Goal: Task Accomplishment & Management: Complete application form

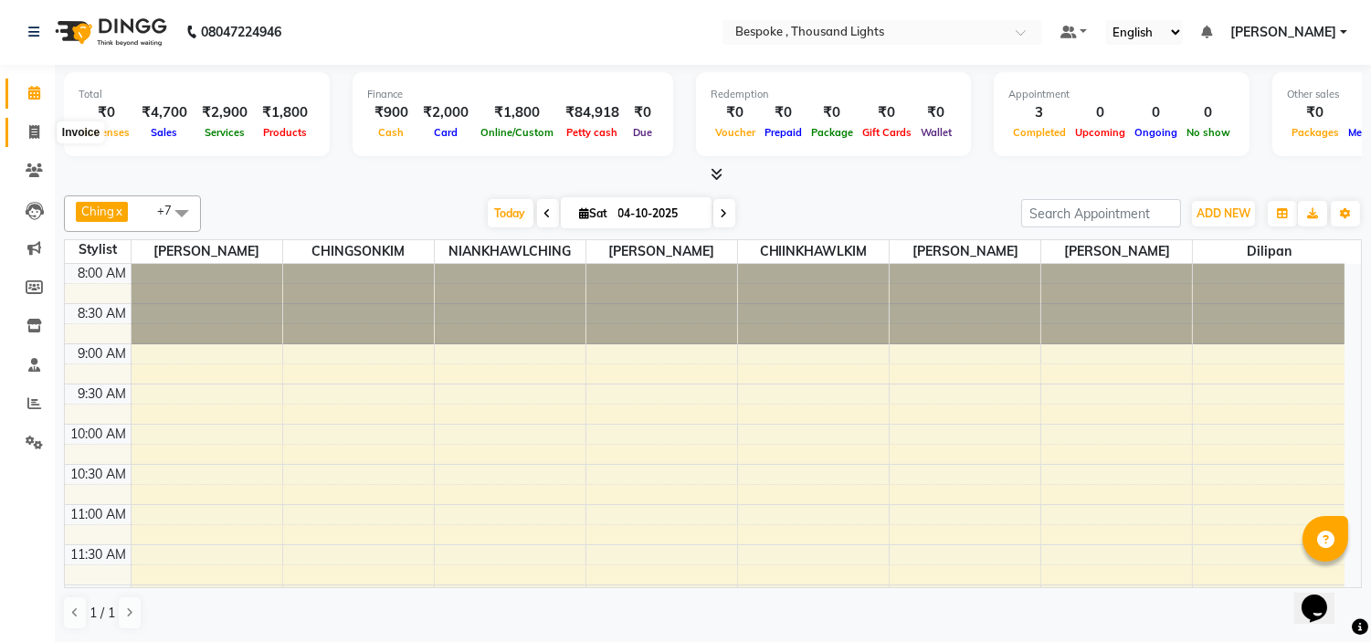
click at [26, 131] on span at bounding box center [34, 132] width 32 height 21
select select "service"
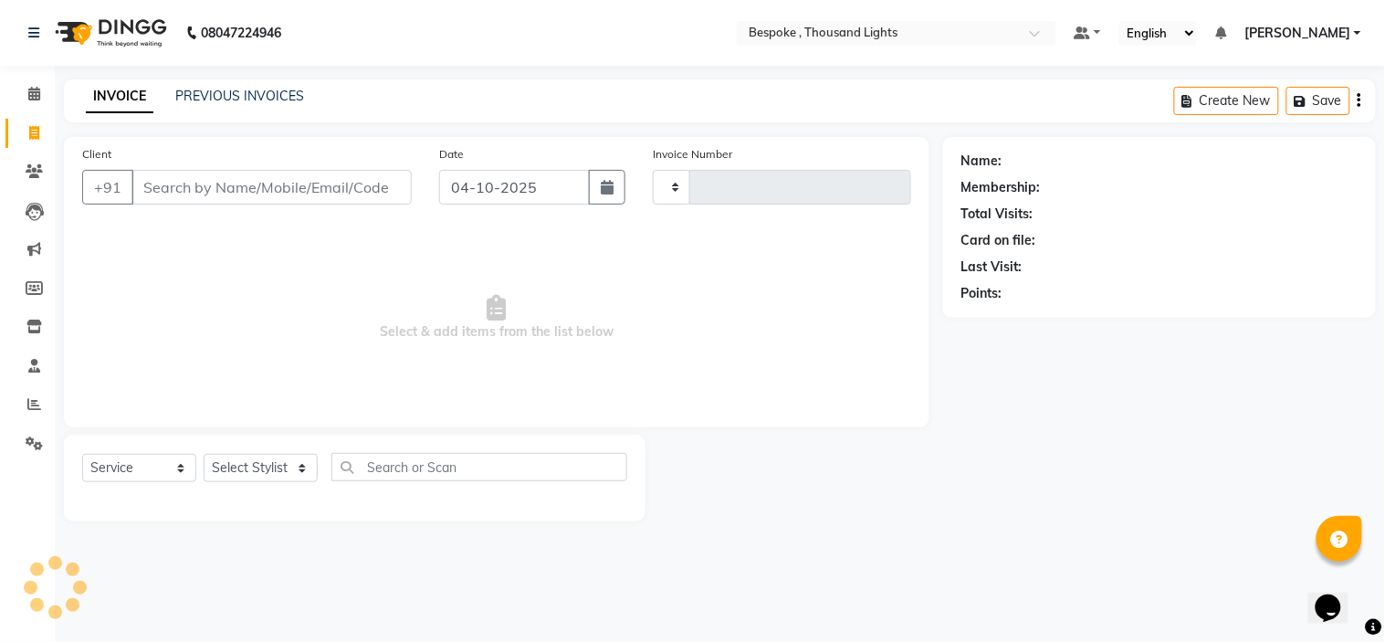
type input "0552"
select select "8177"
click at [250, 184] on input "Client" at bounding box center [272, 187] width 280 height 35
type input "d"
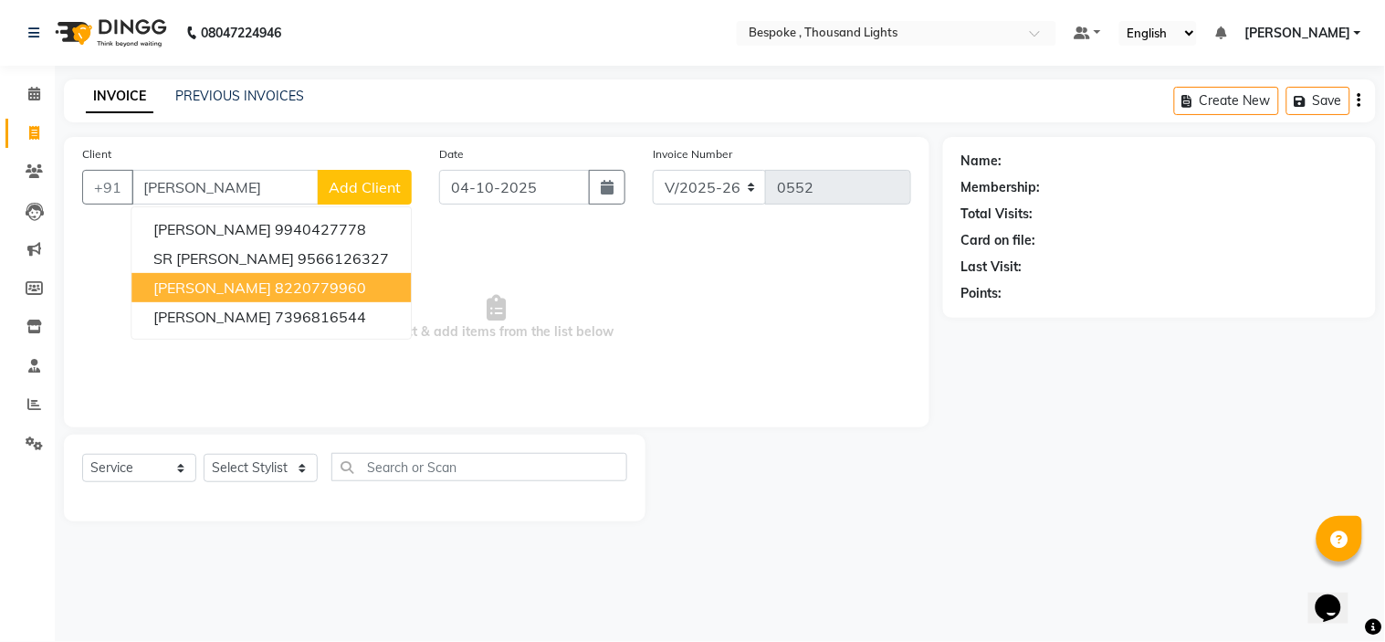
click at [278, 288] on ngb-highlight "8220779960" at bounding box center [320, 288] width 91 height 18
type input "8220779960"
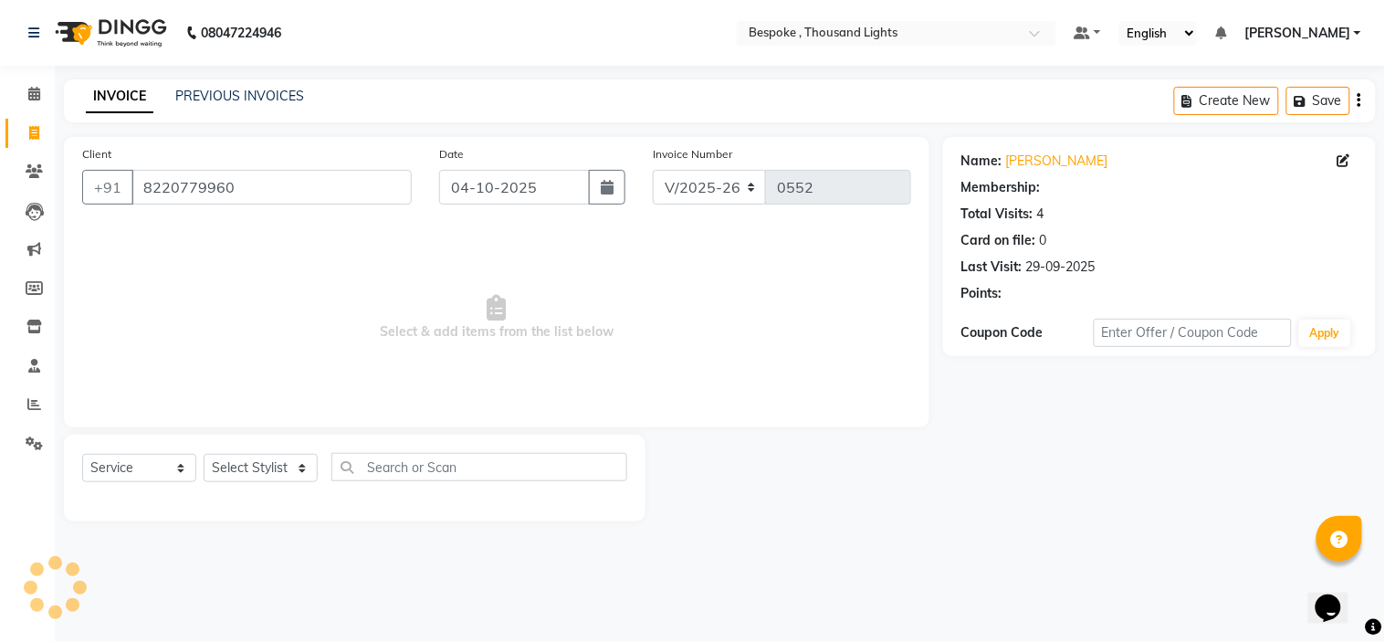
select select "1: Object"
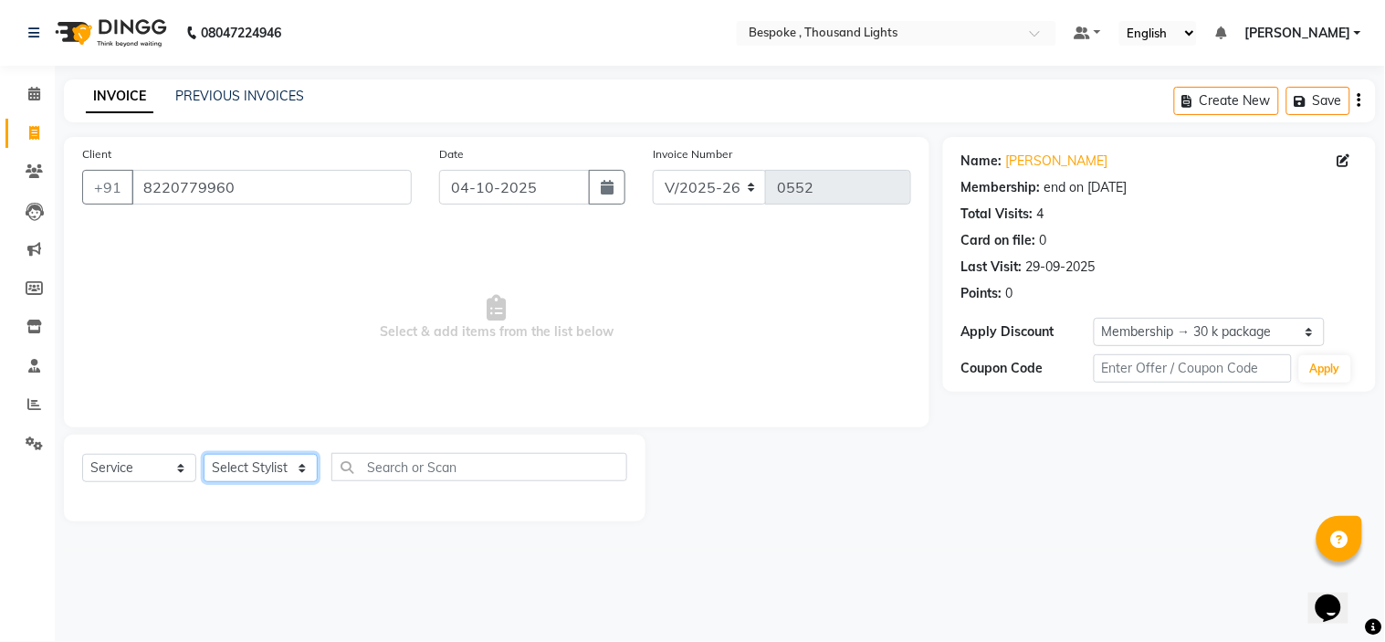
click at [278, 469] on select "Select Stylist [PERSON_NAME] CHINGSONKIM [PERSON_NAME] [PERSON_NAME] [PERSON_NA…" at bounding box center [261, 468] width 114 height 28
select select "90688"
click at [204, 455] on select "Select Stylist [PERSON_NAME] CHINGSONKIM [PERSON_NAME] [PERSON_NAME] [PERSON_NA…" at bounding box center [261, 468] width 114 height 28
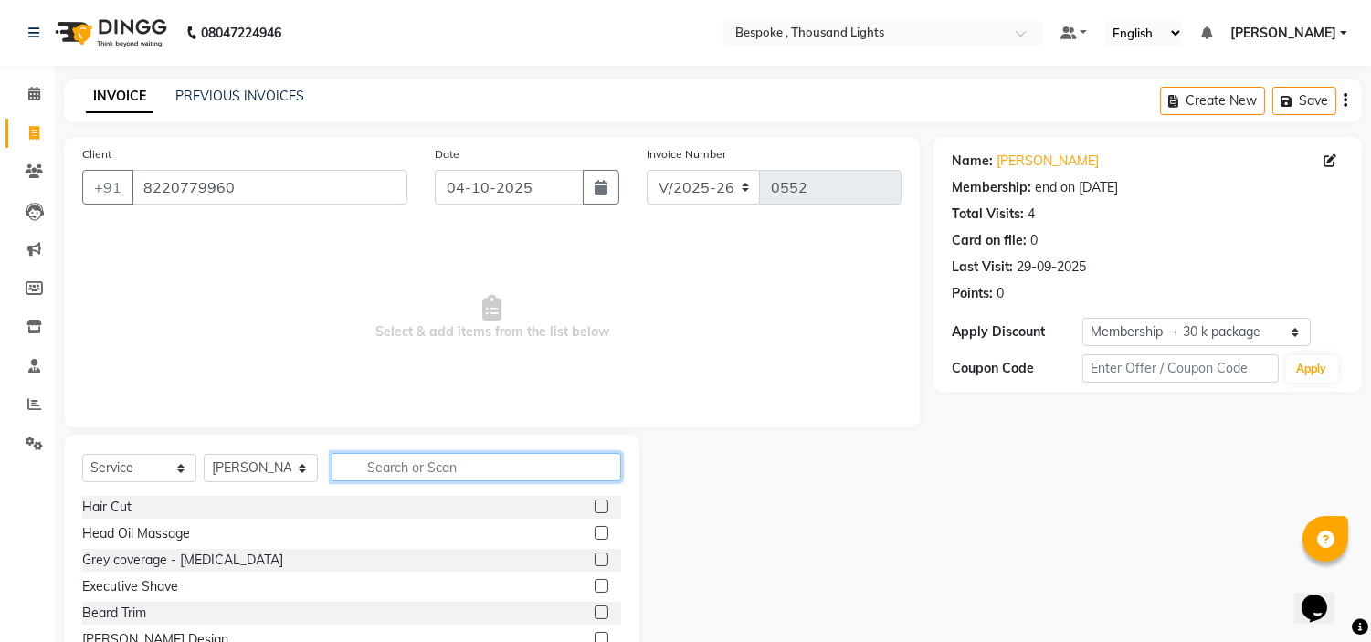
click at [429, 472] on input "text" at bounding box center [477, 467] width 290 height 28
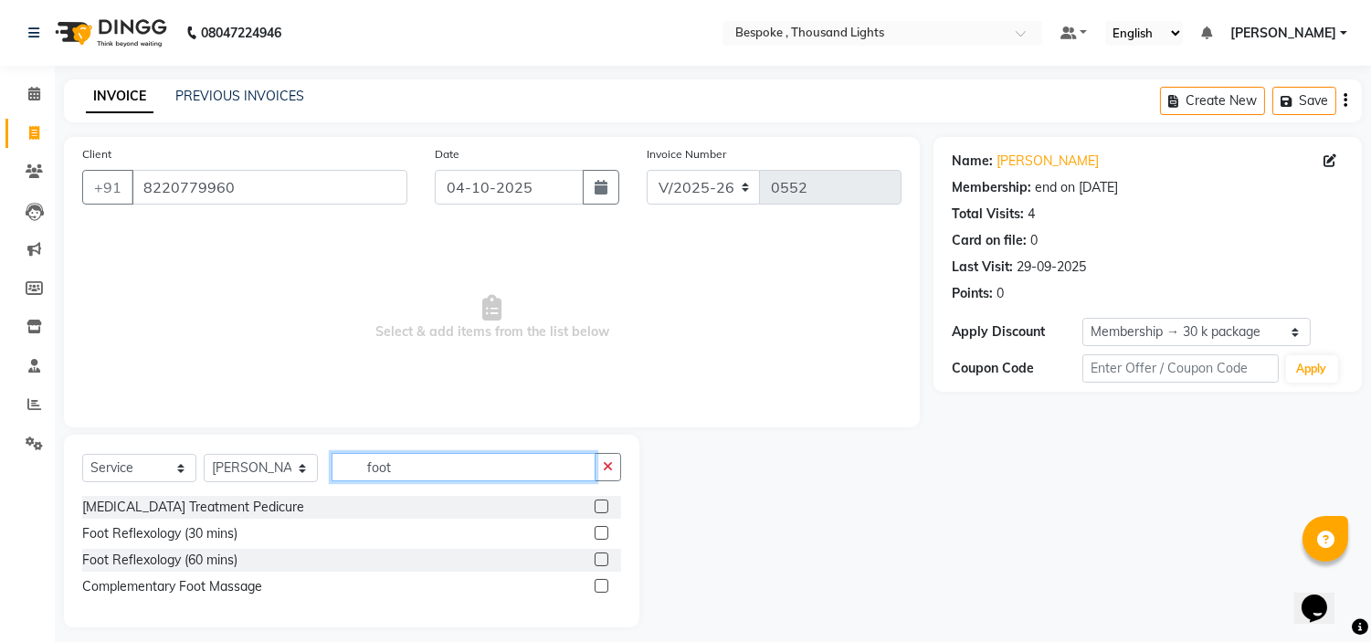
type input "foot"
click at [595, 531] on label at bounding box center [602, 533] width 14 height 14
click at [595, 531] on input "checkbox" at bounding box center [601, 534] width 12 height 12
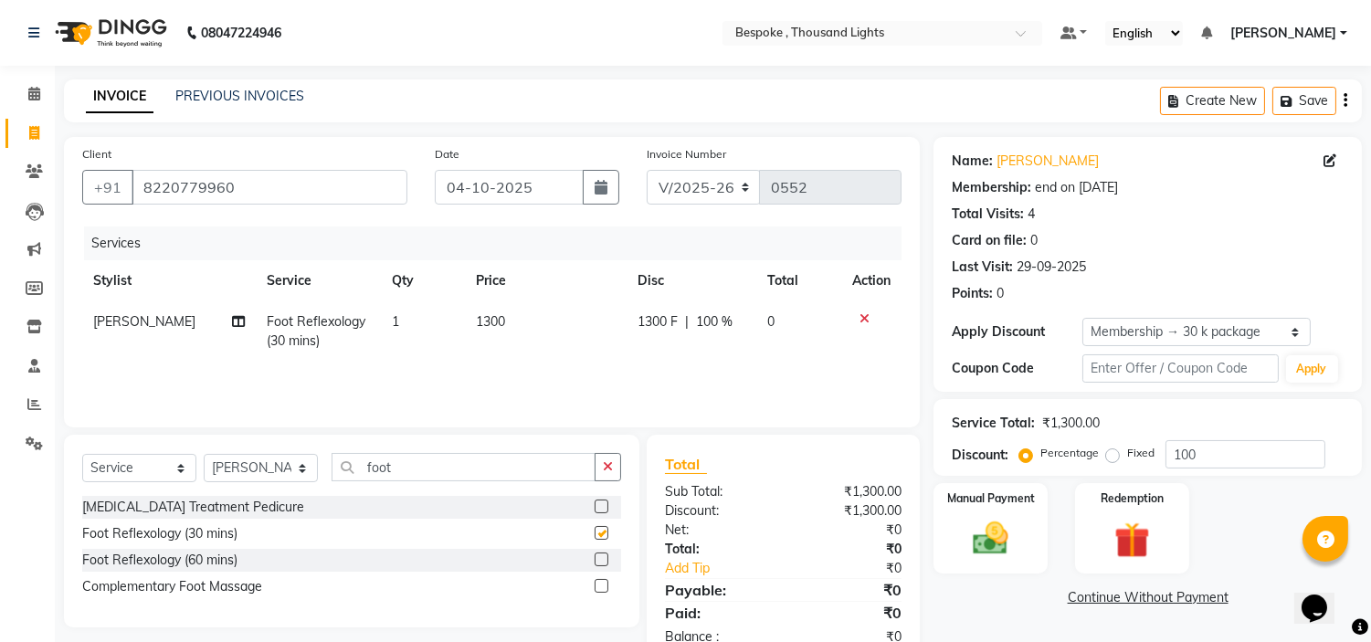
checkbox input "false"
click at [485, 316] on span "1300" at bounding box center [490, 321] width 29 height 16
select select "90688"
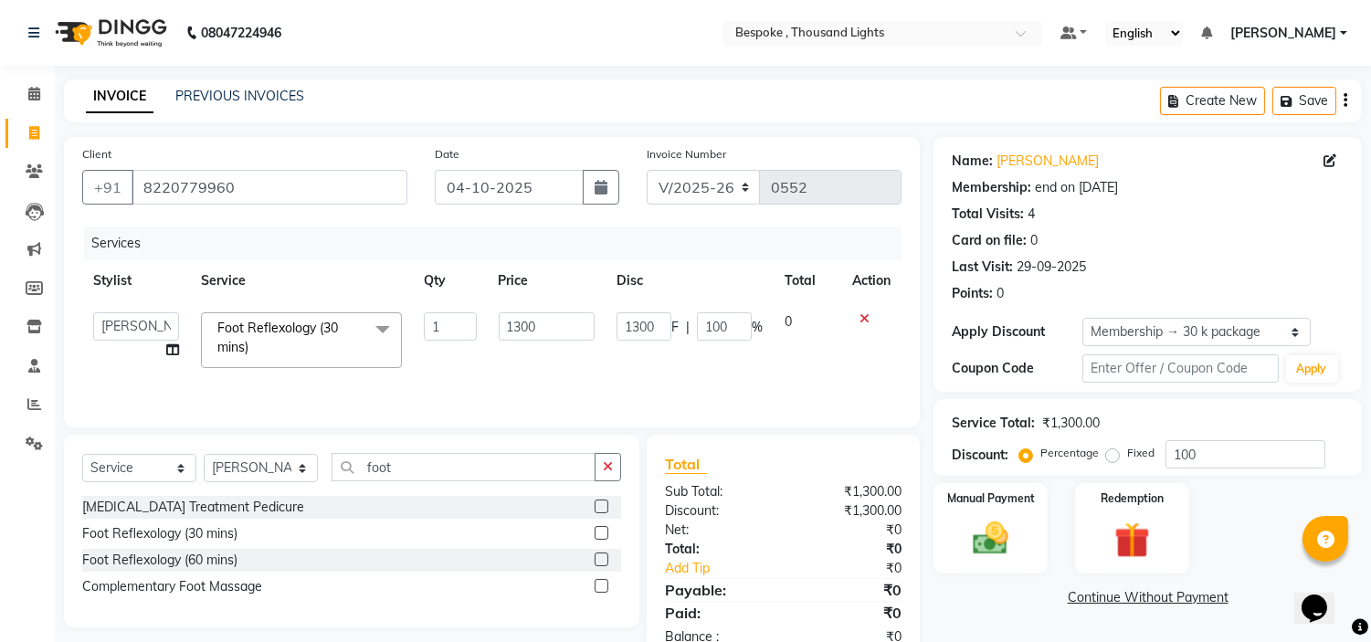
click at [485, 316] on td "1" at bounding box center [450, 340] width 74 height 78
click at [523, 334] on input "1300" at bounding box center [547, 326] width 96 height 28
type input "0"
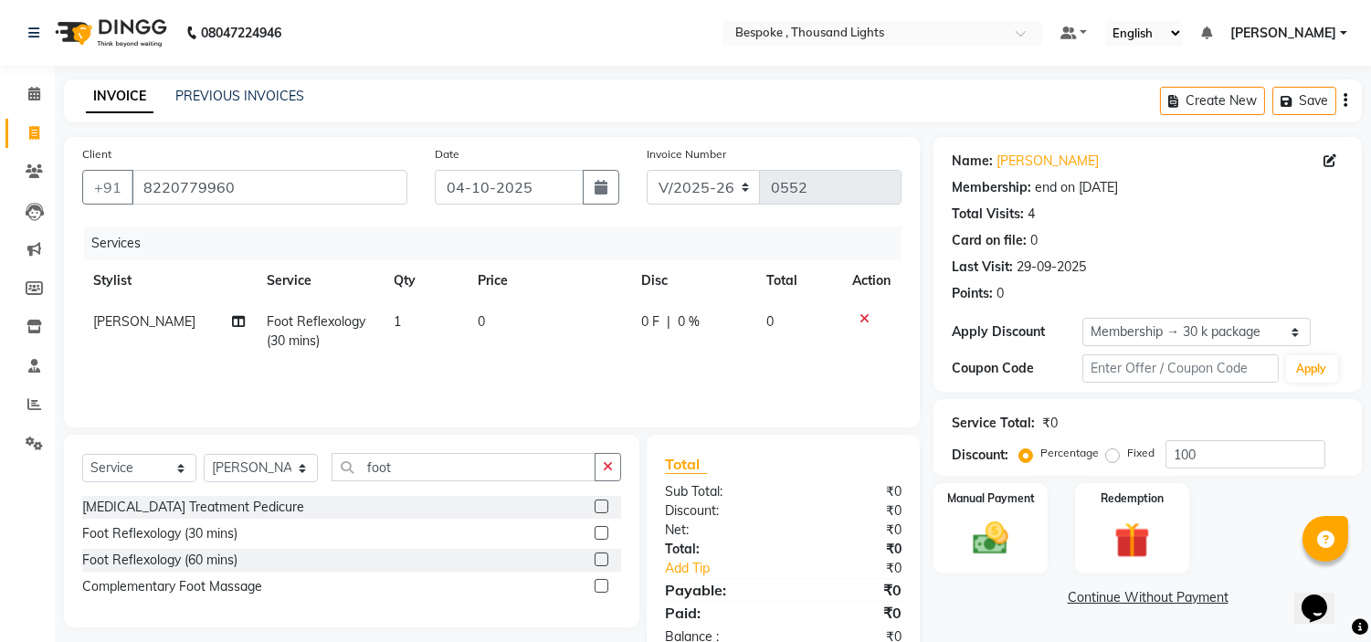
click at [558, 386] on div "Services Stylist Service Qty Price Disc Total Action [PERSON_NAME] Foot Reflexo…" at bounding box center [491, 318] width 819 height 183
click at [869, 317] on div at bounding box center [871, 318] width 38 height 13
click at [860, 316] on icon at bounding box center [864, 318] width 10 height 13
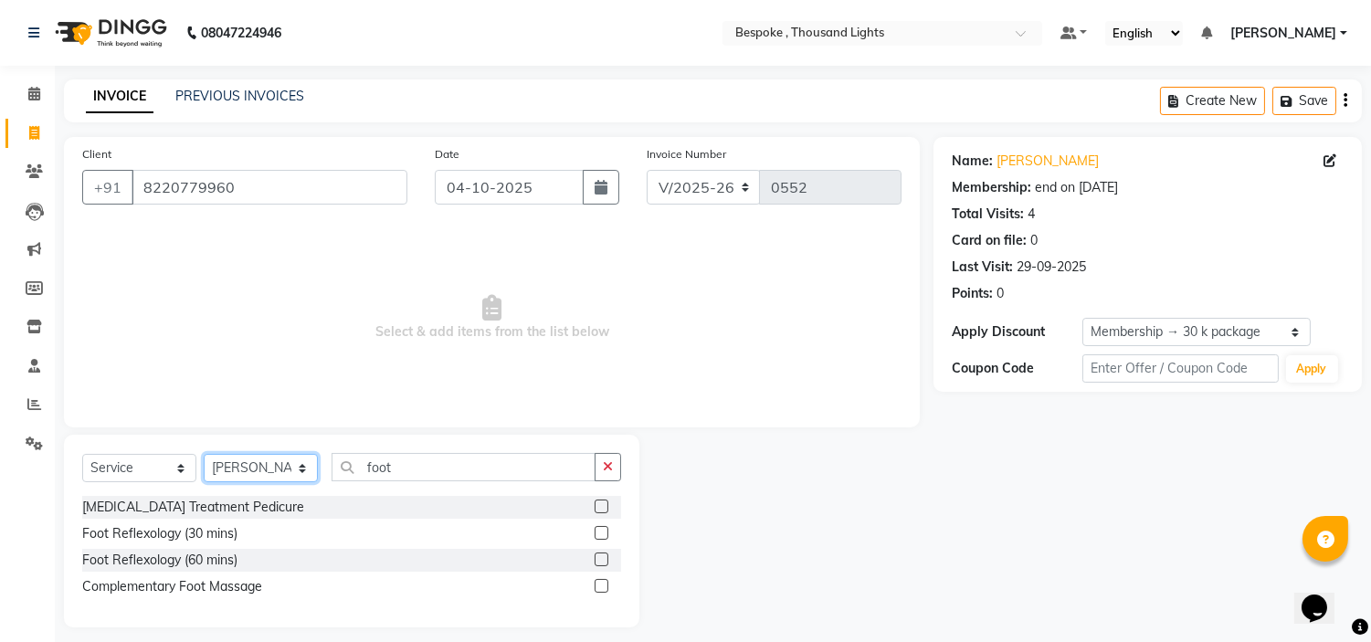
click at [274, 470] on select "Select Stylist [PERSON_NAME] CHINGSONKIM [PERSON_NAME] [PERSON_NAME] [PERSON_NA…" at bounding box center [261, 468] width 114 height 28
drag, startPoint x: 274, startPoint y: 470, endPoint x: 285, endPoint y: 308, distance: 162.9
click at [285, 308] on div "Client [PHONE_NUMBER] Date [DATE] Invoice Number V/2025 V/[PHONE_NUMBER] Select…" at bounding box center [491, 382] width 883 height 490
click at [236, 473] on select "Select Stylist [PERSON_NAME] CHINGSONKIM [PERSON_NAME] [PERSON_NAME] [PERSON_NA…" at bounding box center [261, 468] width 114 height 28
select select "88032"
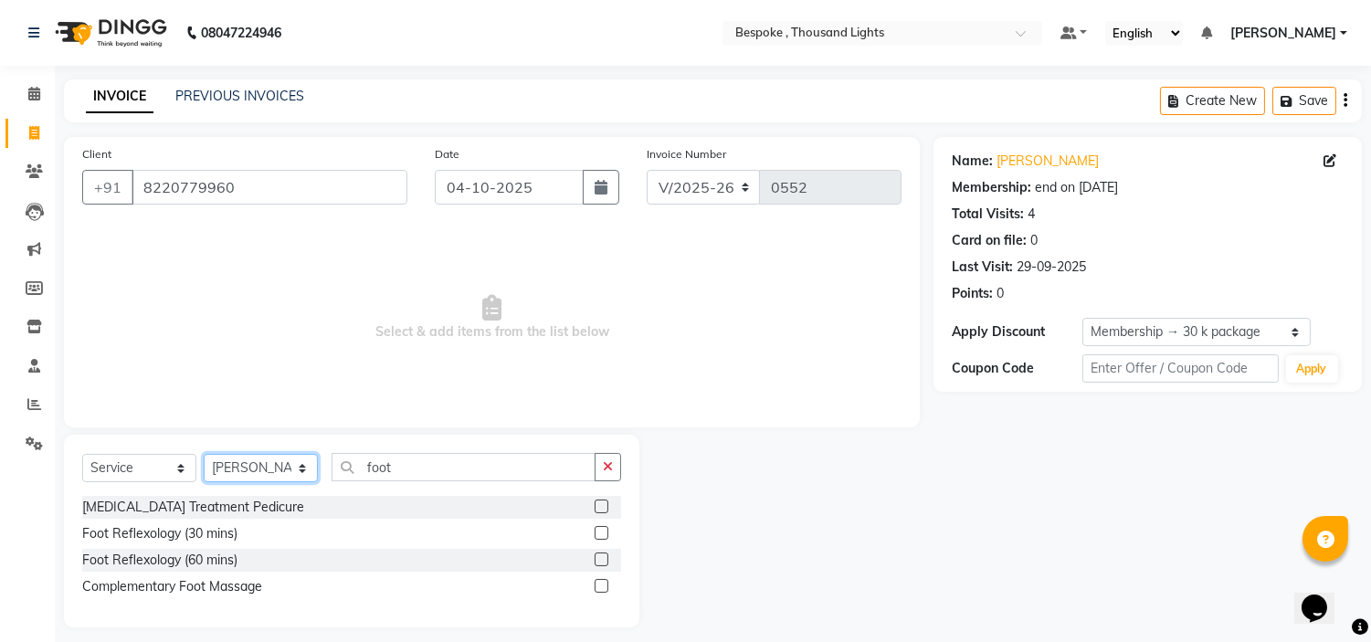
click at [204, 455] on select "Select Stylist [PERSON_NAME] CHINGSONKIM [PERSON_NAME] [PERSON_NAME] [PERSON_NA…" at bounding box center [261, 468] width 114 height 28
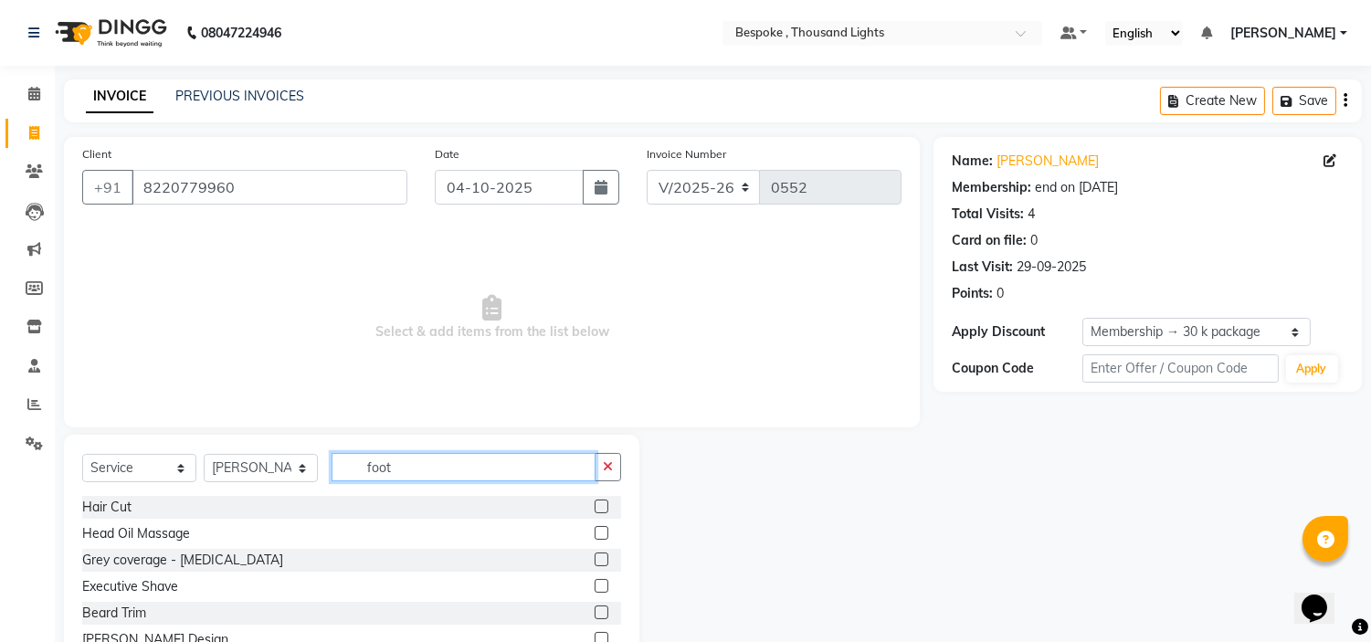
click at [416, 466] on input "foot" at bounding box center [464, 467] width 264 height 28
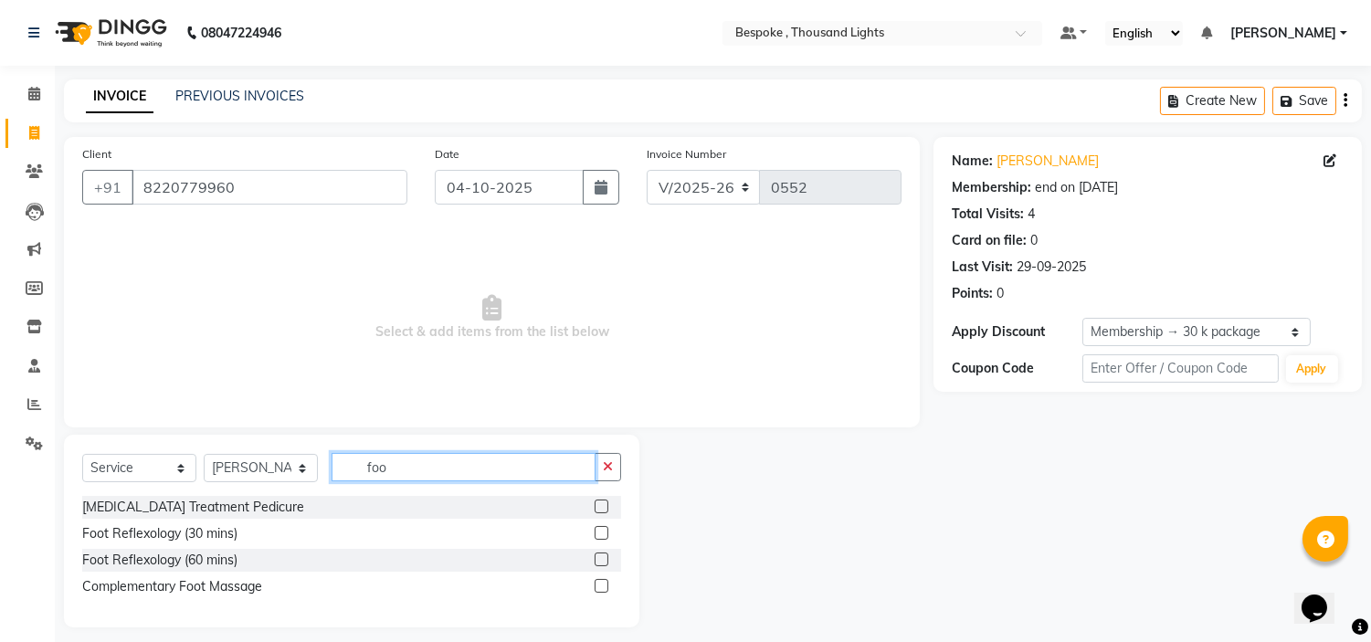
type input "foot"
click at [603, 532] on label at bounding box center [602, 533] width 14 height 14
click at [603, 532] on input "checkbox" at bounding box center [601, 534] width 12 height 12
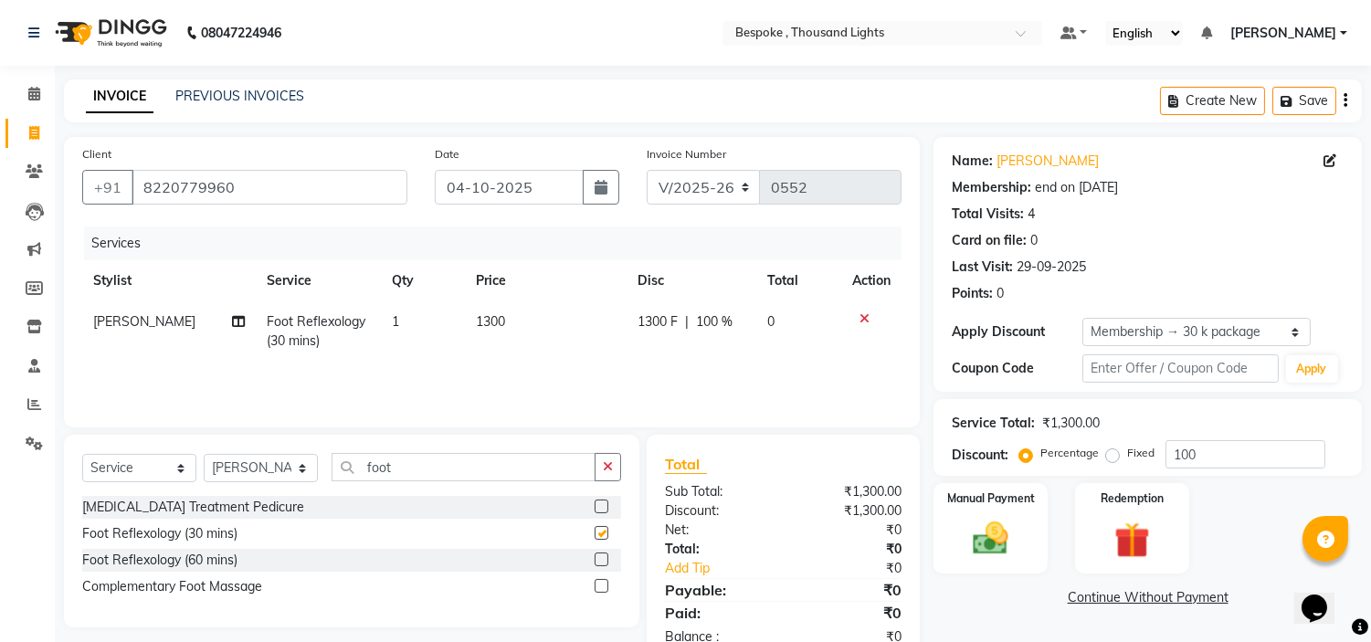
checkbox input "false"
click at [489, 327] on span "1300" at bounding box center [490, 321] width 29 height 16
select select "88032"
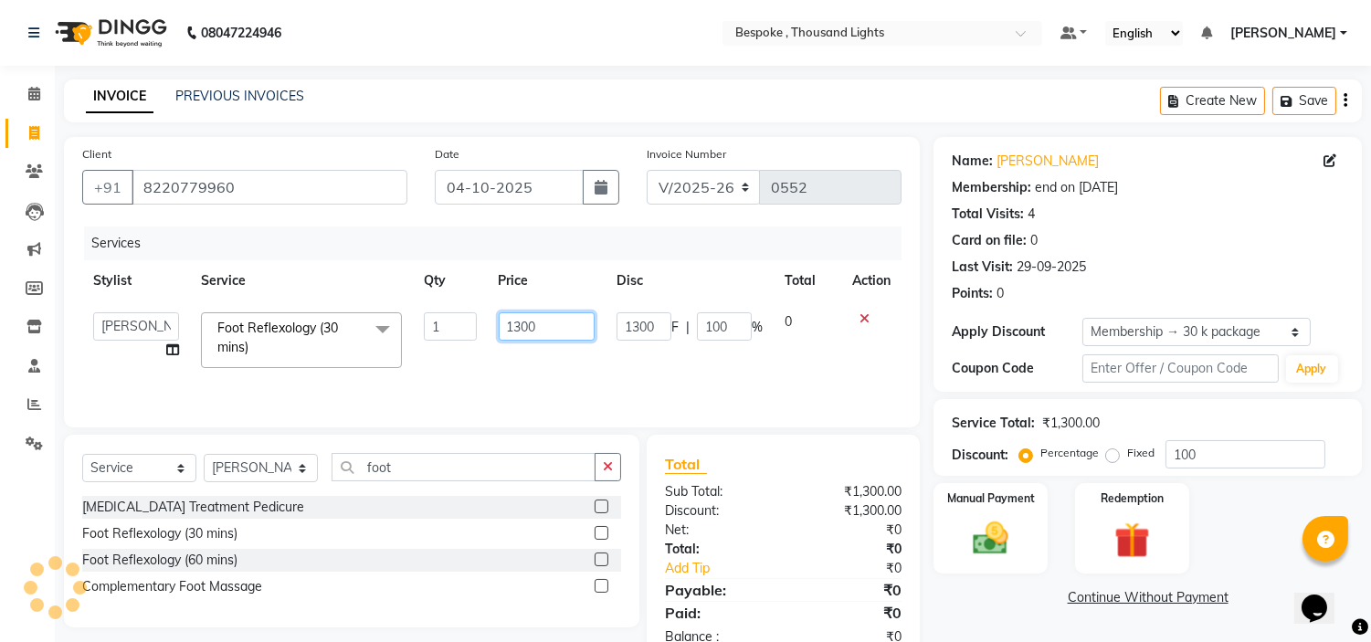
click at [519, 318] on input "1300" at bounding box center [547, 326] width 96 height 28
type input "0"
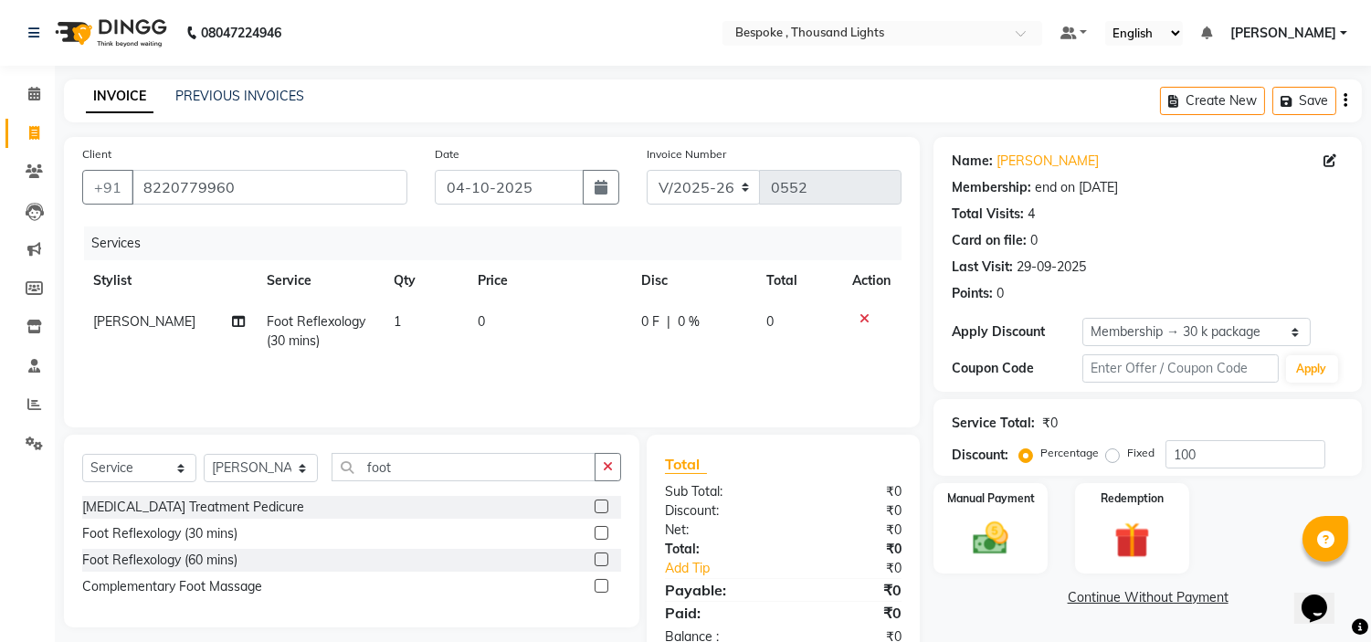
click at [537, 371] on div "Services Stylist Service Qty Price Disc Total Action [PERSON_NAME] Foot Reflexo…" at bounding box center [491, 318] width 819 height 183
click at [253, 466] on select "Select Stylist [PERSON_NAME] CHINGSONKIM [PERSON_NAME] [PERSON_NAME] [PERSON_NA…" at bounding box center [261, 468] width 114 height 28
select select "77382"
click at [204, 455] on select "Select Stylist [PERSON_NAME] CHINGSONKIM [PERSON_NAME] [PERSON_NAME] [PERSON_NA…" at bounding box center [261, 468] width 114 height 28
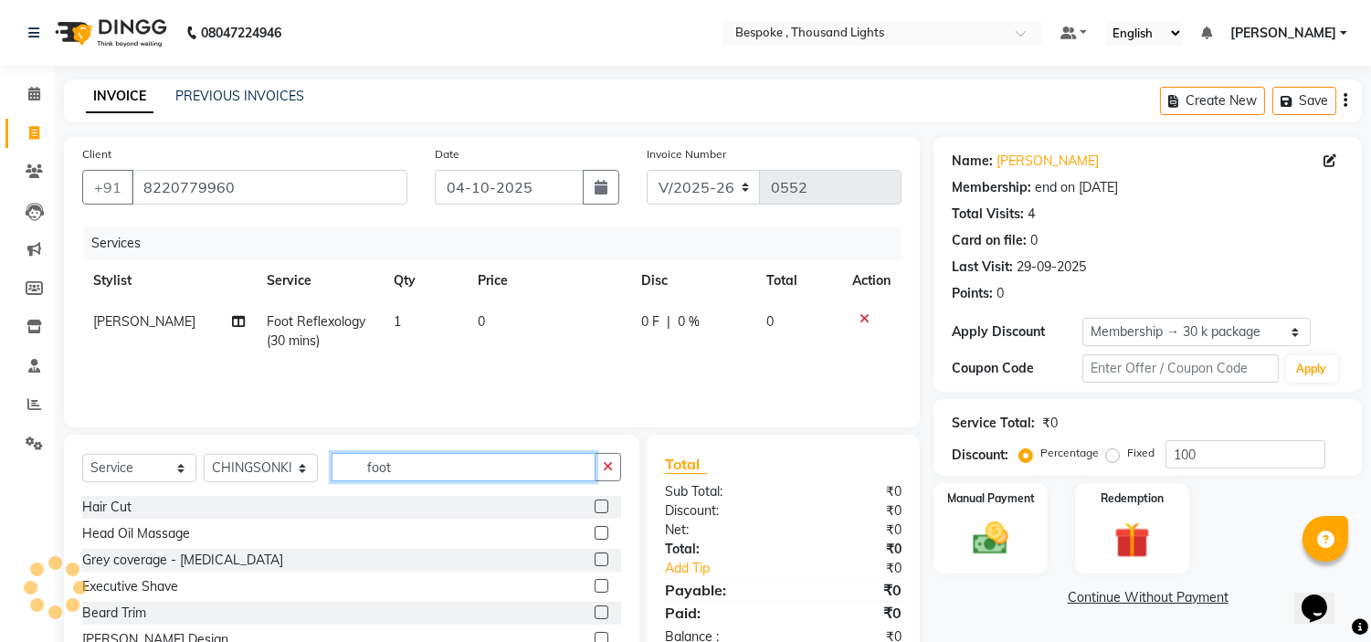
click at [459, 477] on input "foot" at bounding box center [464, 467] width 264 height 28
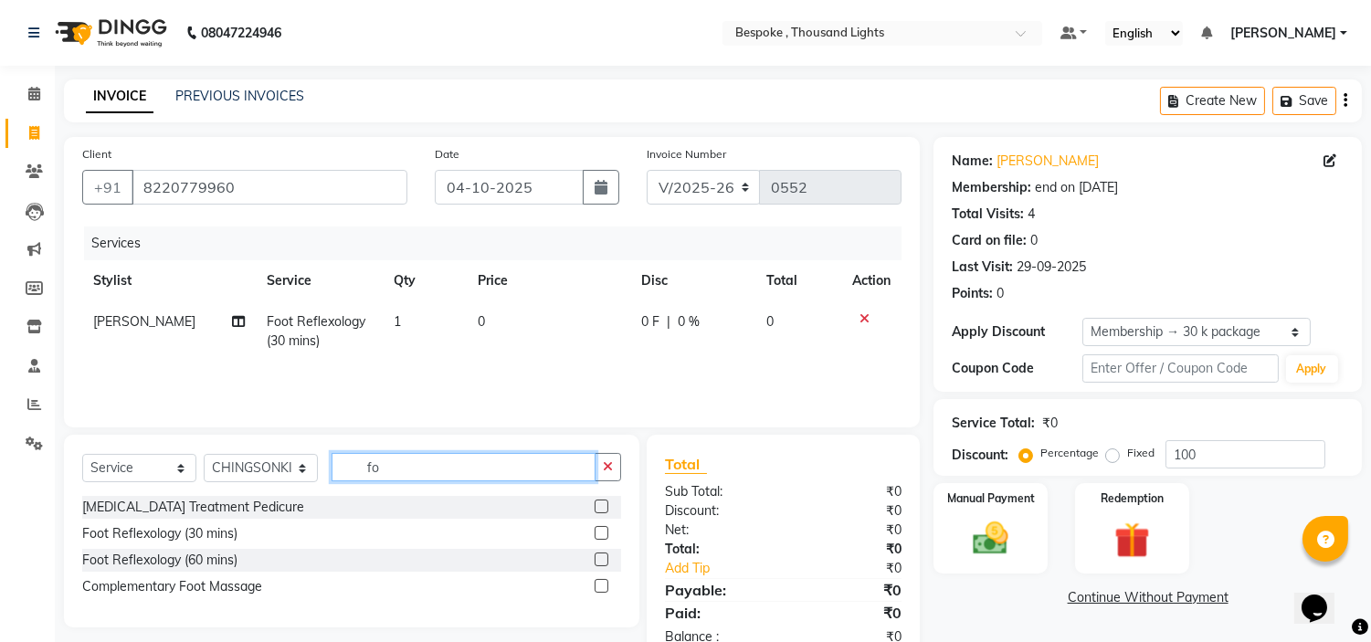
type input "f"
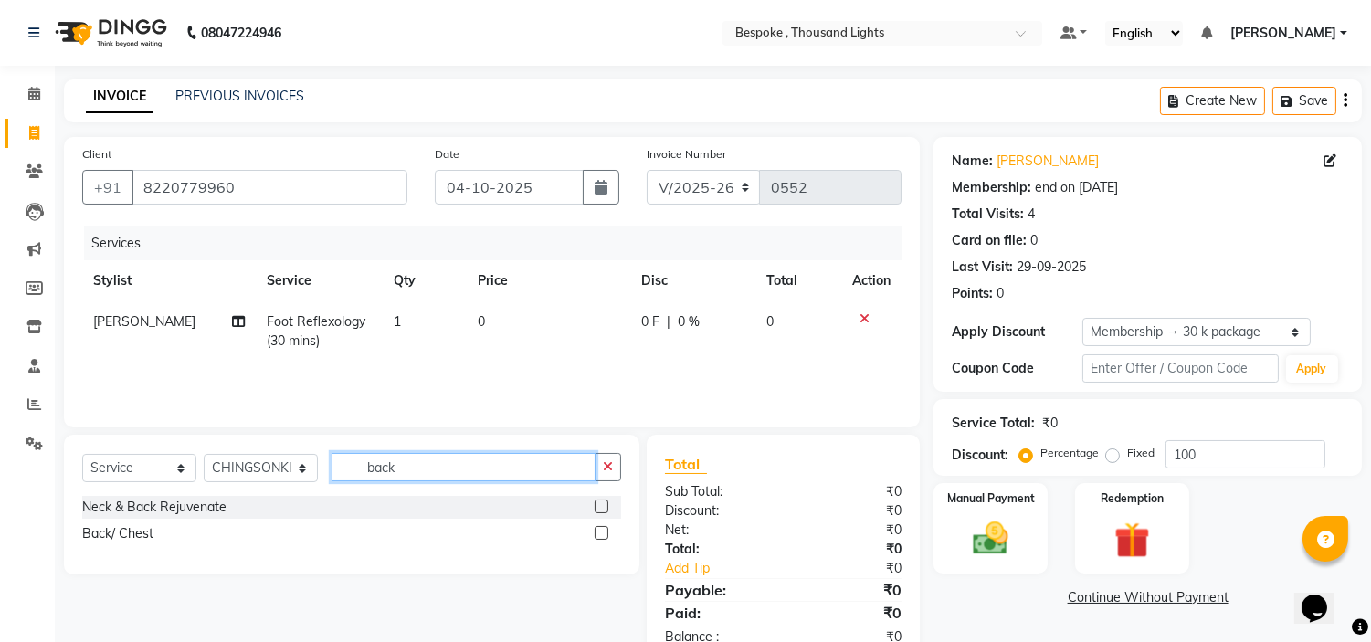
type input "back"
click at [603, 506] on label at bounding box center [602, 507] width 14 height 14
click at [603, 506] on input "checkbox" at bounding box center [601, 507] width 12 height 12
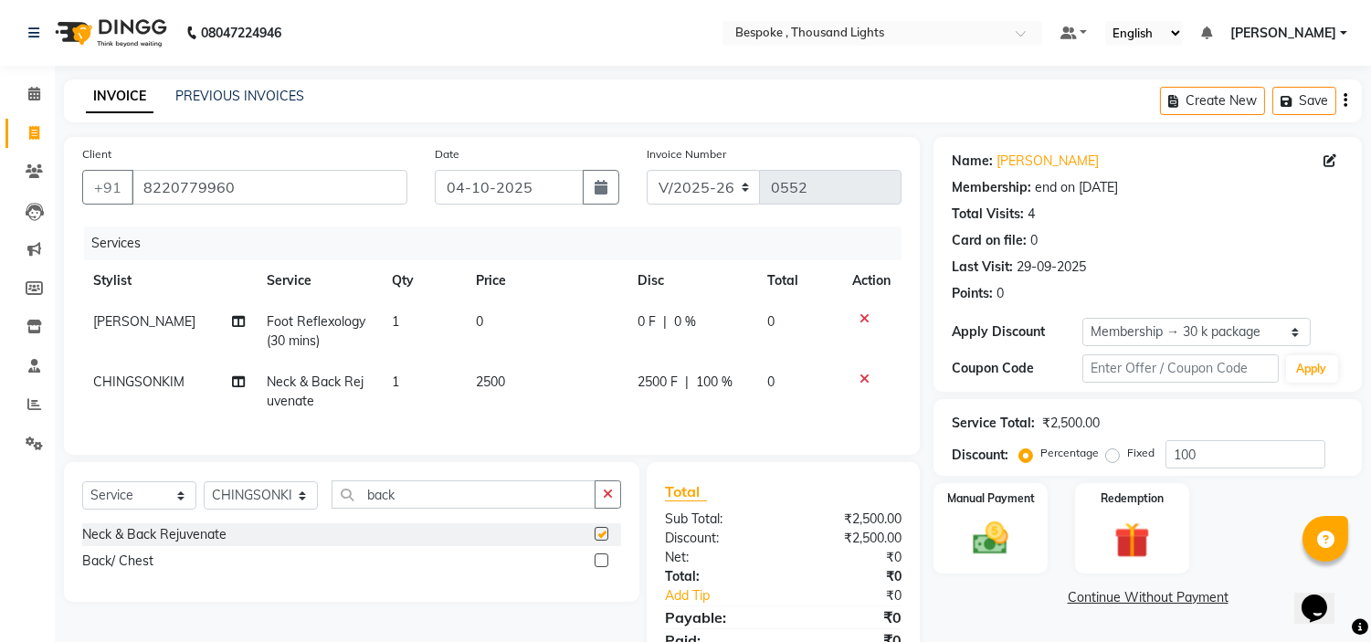
checkbox input "false"
click at [488, 378] on span "2500" at bounding box center [490, 382] width 29 height 16
select select "77382"
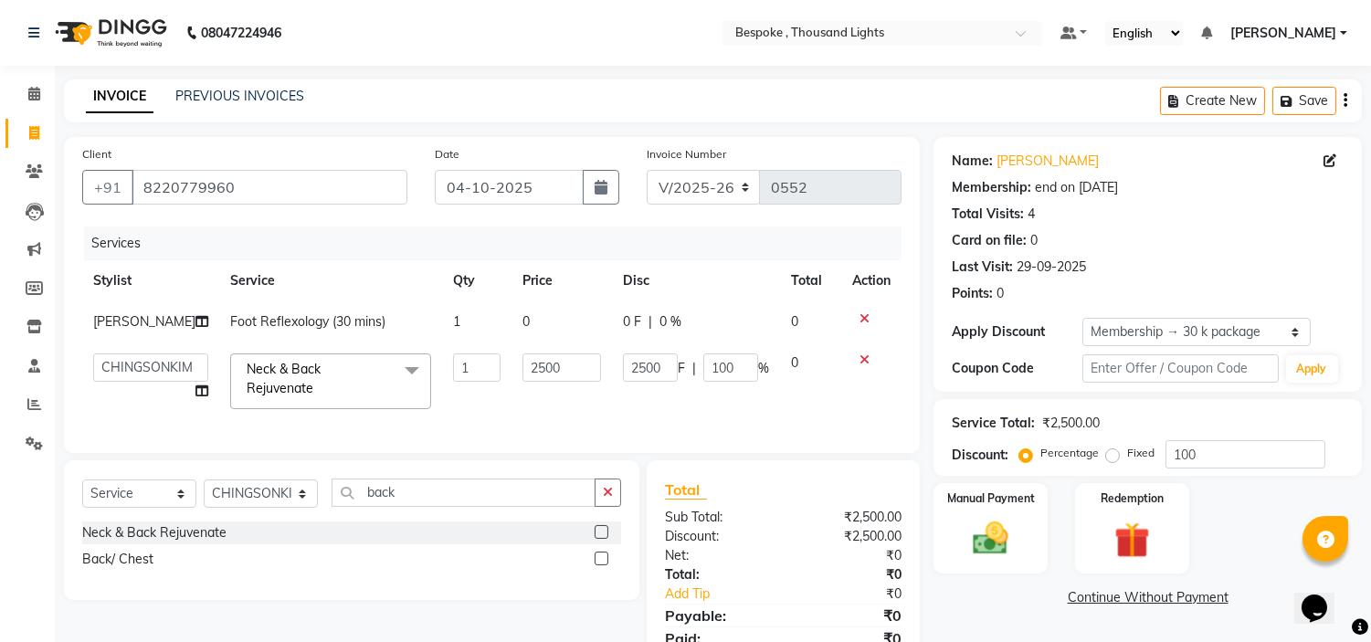
click at [488, 378] on td "1" at bounding box center [476, 381] width 69 height 78
click at [526, 382] on input "2500" at bounding box center [561, 367] width 79 height 28
type input "0"
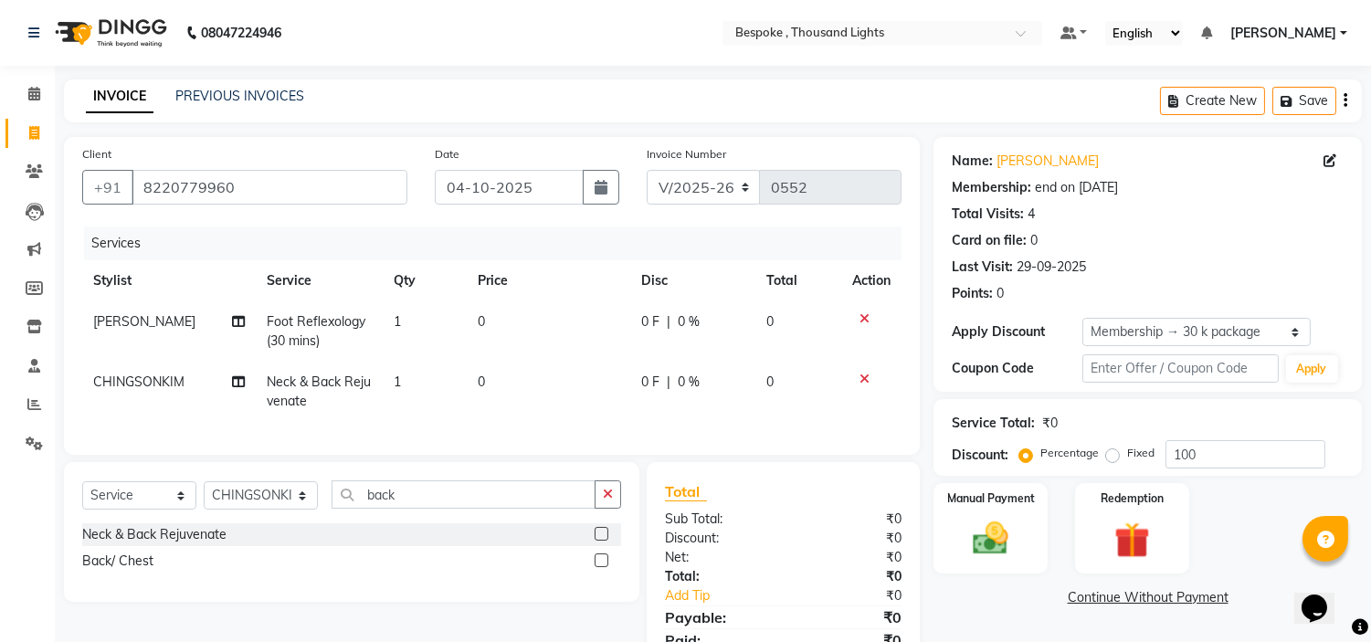
click at [526, 425] on div "Services Stylist Service Qty Price Disc Total Action [PERSON_NAME] Foot Reflexo…" at bounding box center [491, 332] width 819 height 210
click at [448, 509] on input "back" at bounding box center [464, 494] width 264 height 28
click at [226, 510] on select "Select Stylist [PERSON_NAME] CHINGSONKIM [PERSON_NAME] [PERSON_NAME] [PERSON_NA…" at bounding box center [261, 495] width 114 height 28
click at [513, 427] on div "Services Stylist Service Qty Price Disc Total Action [PERSON_NAME] Foot Reflexo…" at bounding box center [491, 332] width 819 height 210
click at [991, 536] on img at bounding box center [991, 539] width 60 height 43
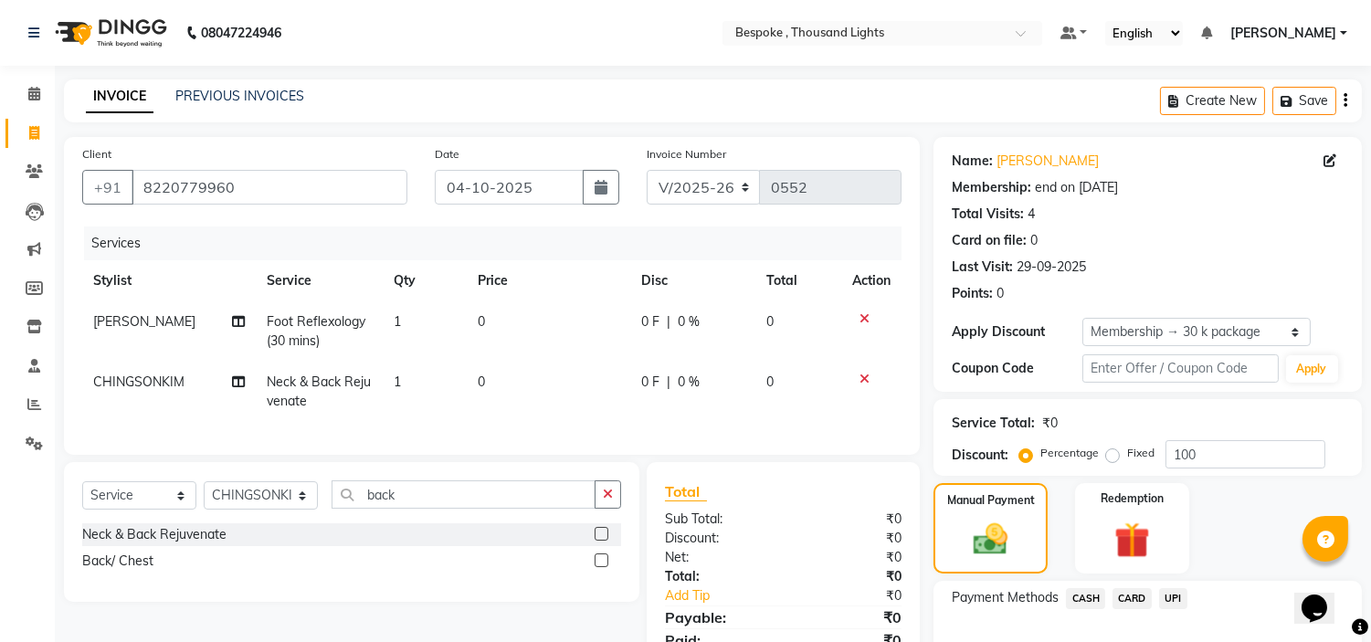
click at [869, 317] on div at bounding box center [871, 318] width 38 height 13
click at [861, 317] on icon at bounding box center [864, 318] width 10 height 13
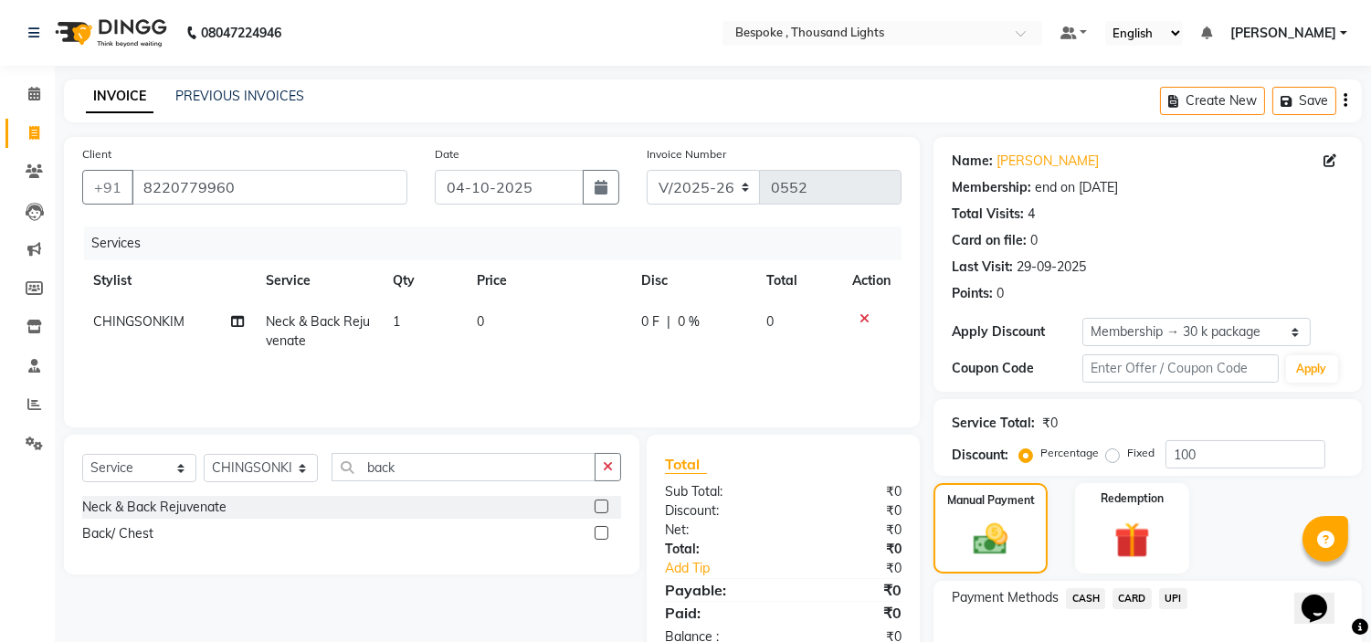
click at [861, 317] on icon at bounding box center [864, 318] width 10 height 13
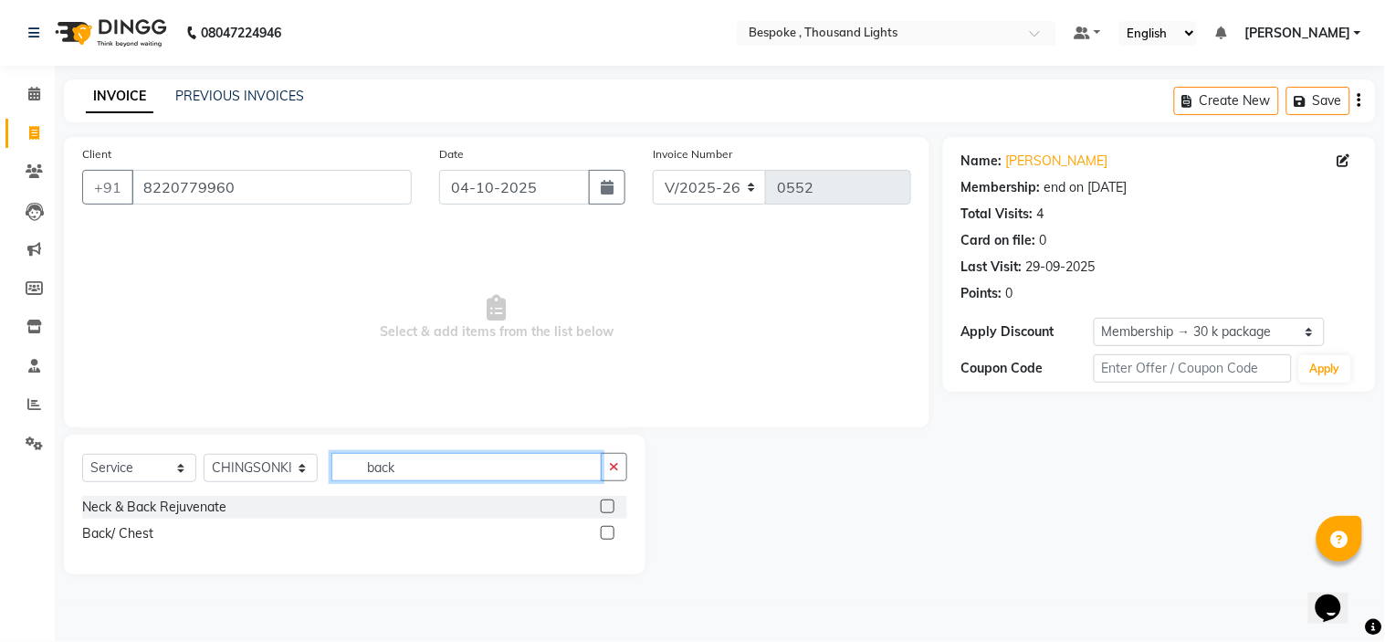
click at [450, 468] on input "back" at bounding box center [467, 467] width 270 height 28
type input "bac"
click at [606, 503] on label at bounding box center [608, 507] width 14 height 14
click at [606, 503] on input "checkbox" at bounding box center [607, 507] width 12 height 12
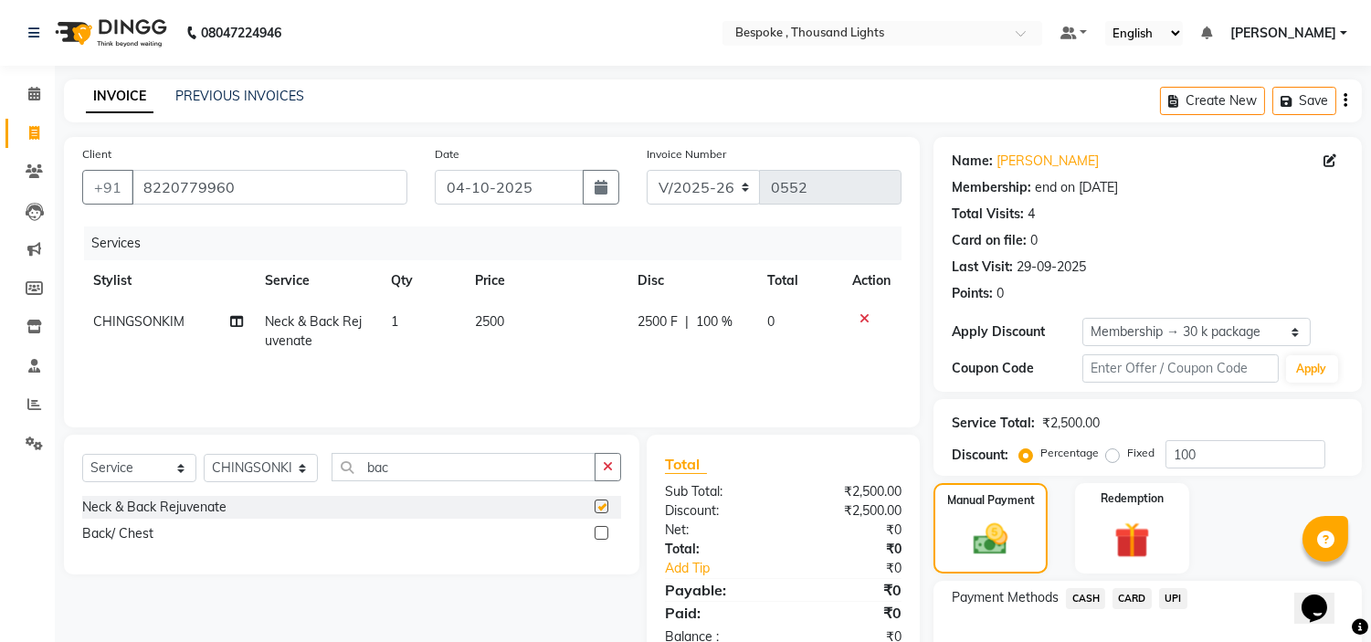
checkbox input "false"
click at [409, 470] on input "bac" at bounding box center [464, 467] width 264 height 28
type input "b"
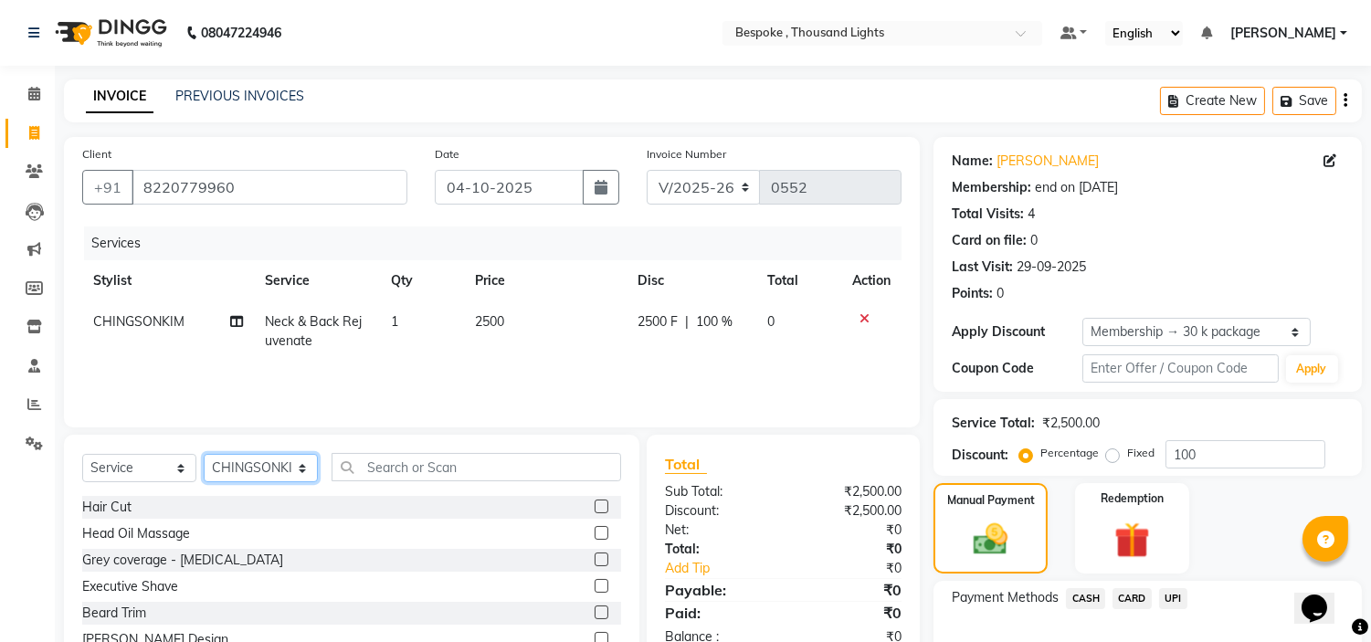
click at [258, 463] on select "Select Stylist [PERSON_NAME] CHINGSONKIM [PERSON_NAME] [PERSON_NAME] [PERSON_NA…" at bounding box center [261, 468] width 114 height 28
select select "88032"
click at [204, 455] on select "Select Stylist [PERSON_NAME] CHINGSONKIM [PERSON_NAME] [PERSON_NAME] [PERSON_NA…" at bounding box center [261, 468] width 114 height 28
click at [416, 473] on input "text" at bounding box center [477, 467] width 290 height 28
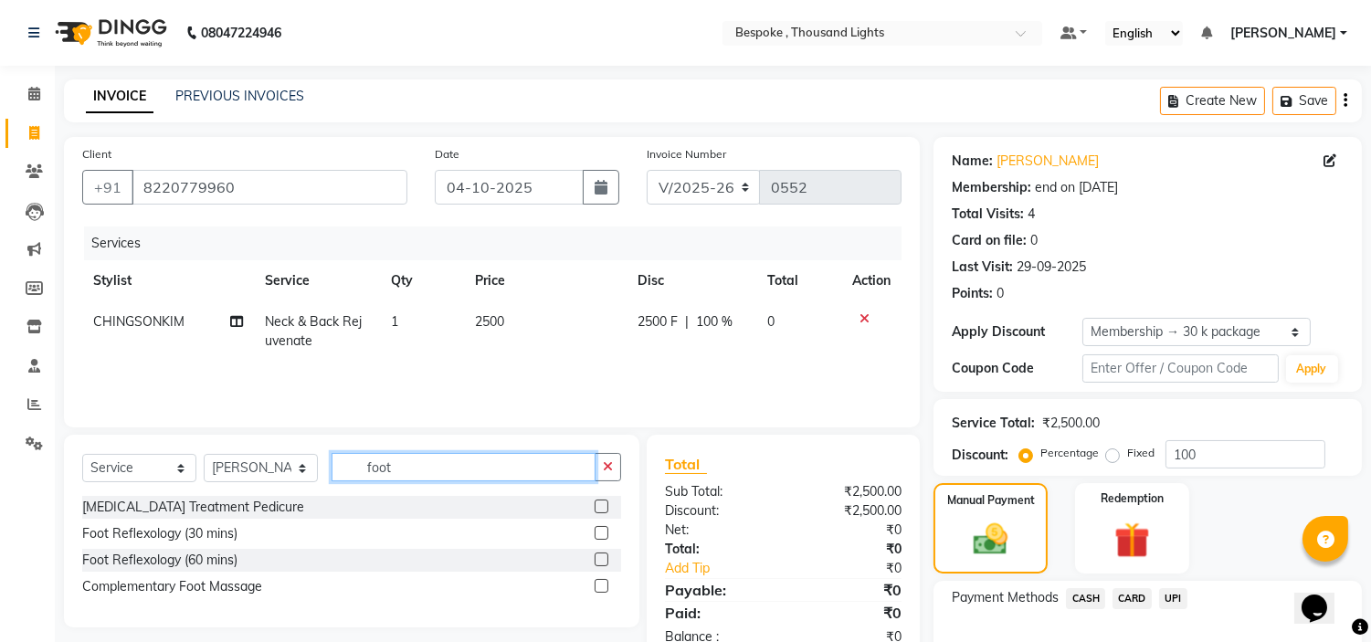
type input "foot"
click at [608, 528] on div at bounding box center [608, 533] width 26 height 23
click at [604, 532] on label at bounding box center [602, 533] width 14 height 14
click at [604, 532] on input "checkbox" at bounding box center [601, 534] width 12 height 12
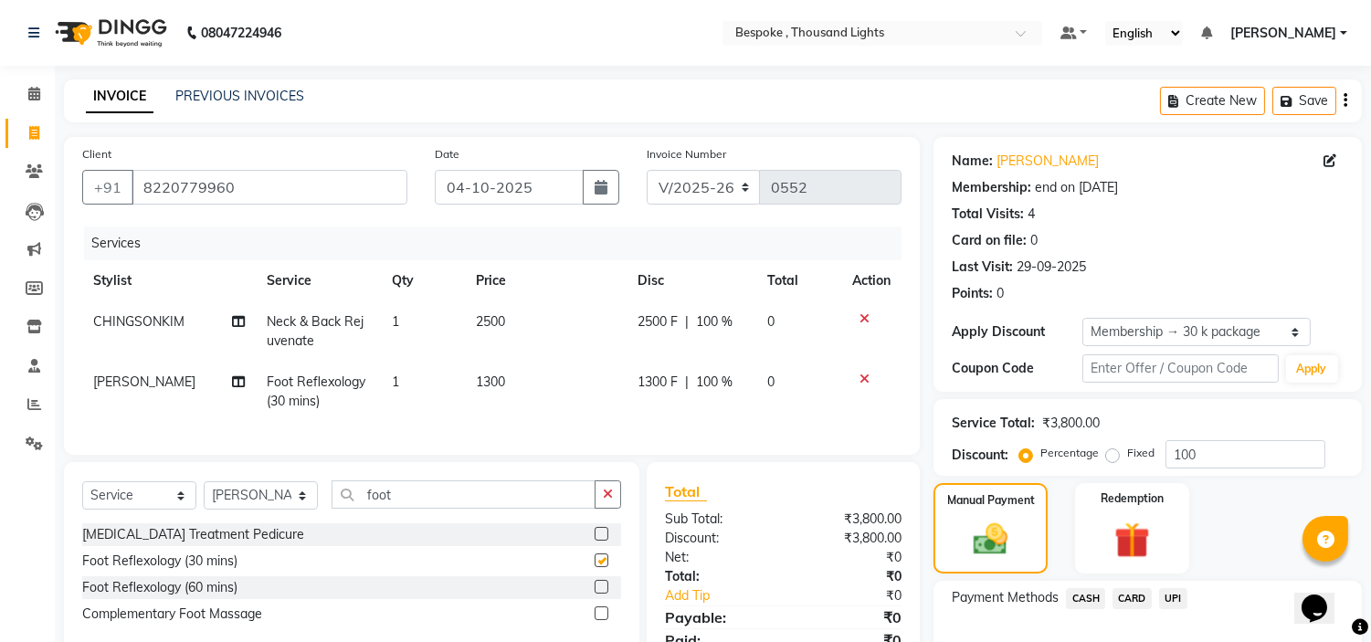
checkbox input "false"
click at [1080, 598] on span "CASH" at bounding box center [1085, 598] width 39 height 21
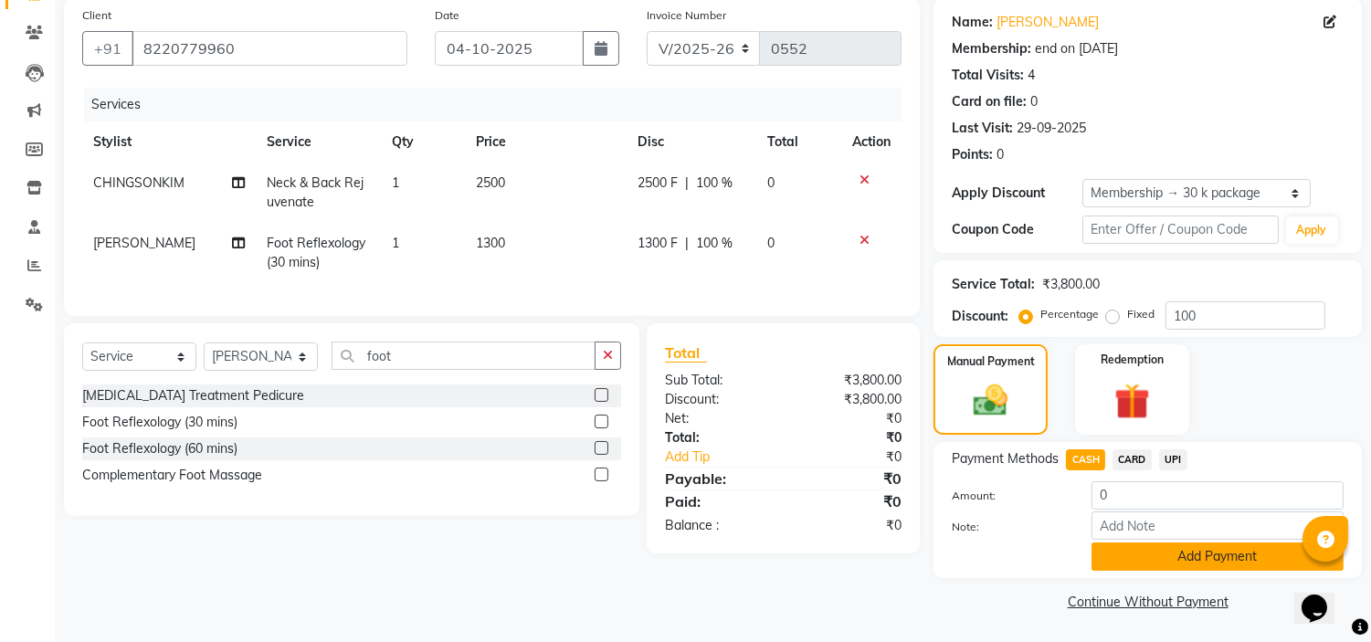
click at [1120, 562] on button "Add Payment" at bounding box center [1217, 557] width 252 height 28
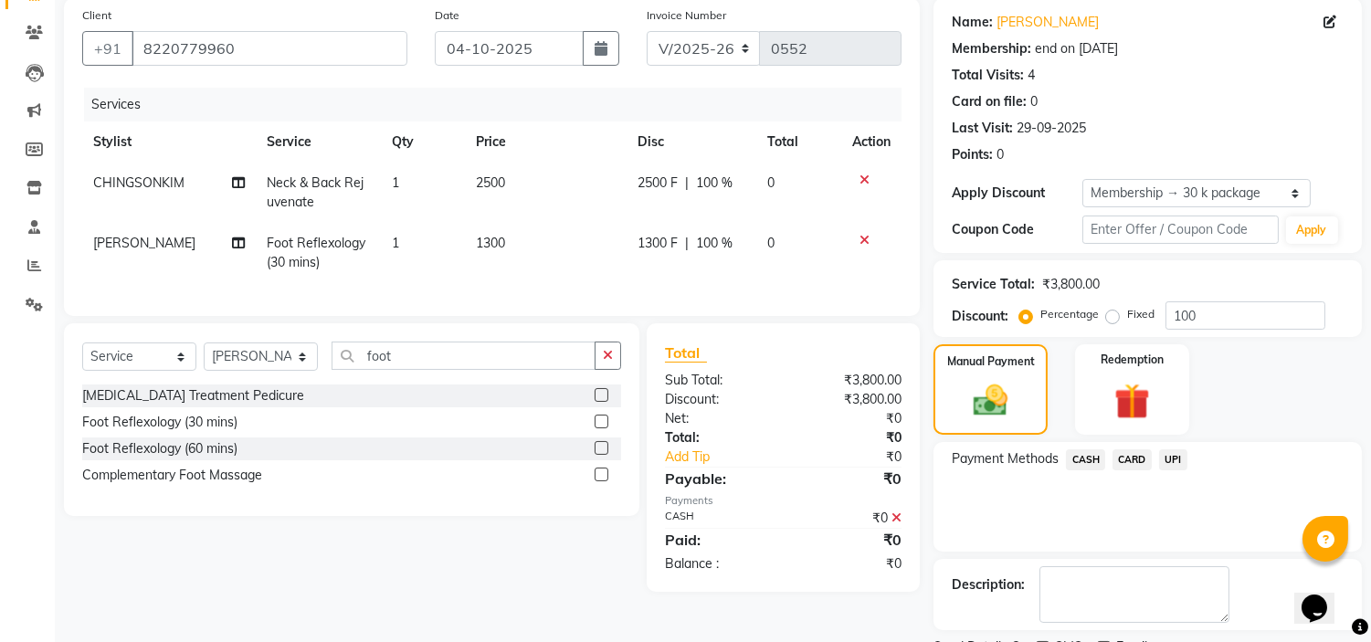
scroll to position [216, 0]
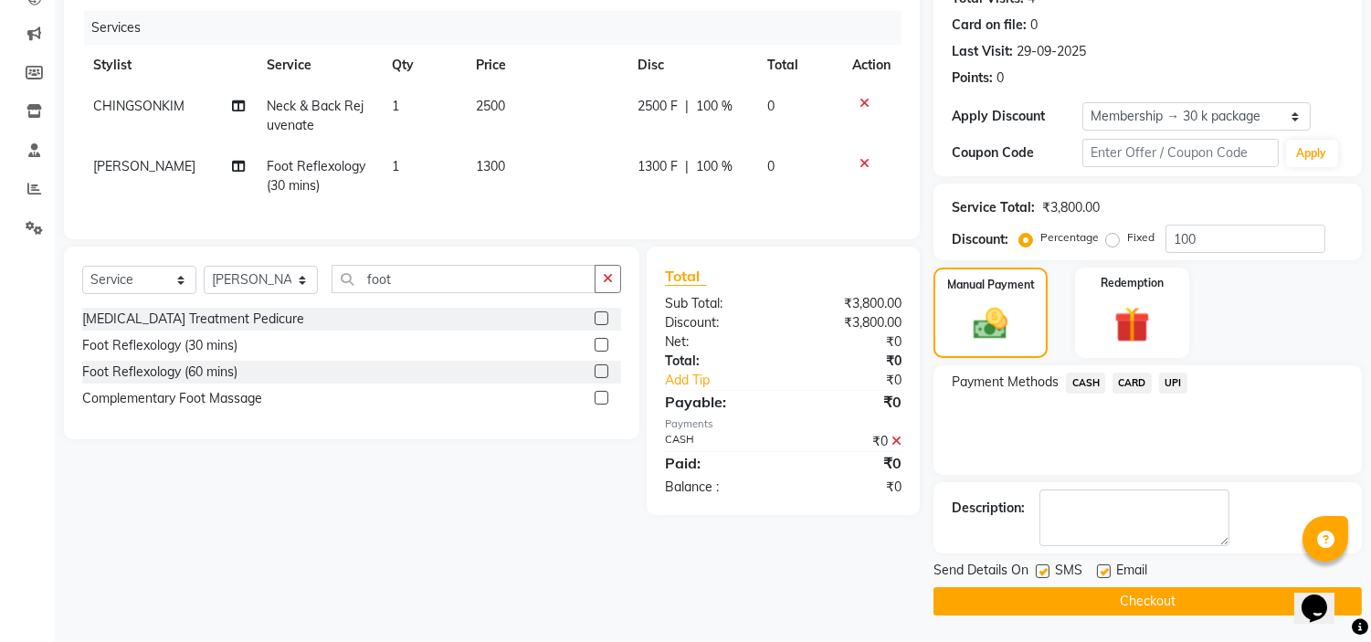
click at [1096, 601] on button "Checkout" at bounding box center [1147, 601] width 428 height 28
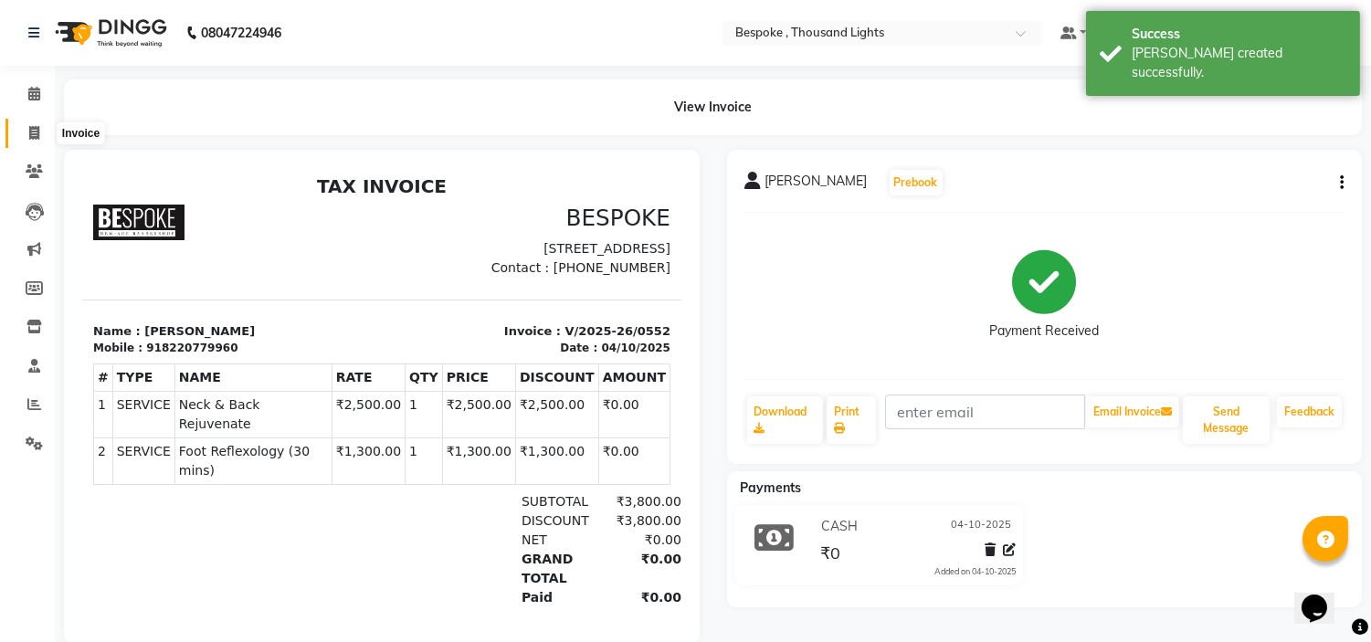
click at [32, 137] on icon at bounding box center [34, 133] width 10 height 14
select select "service"
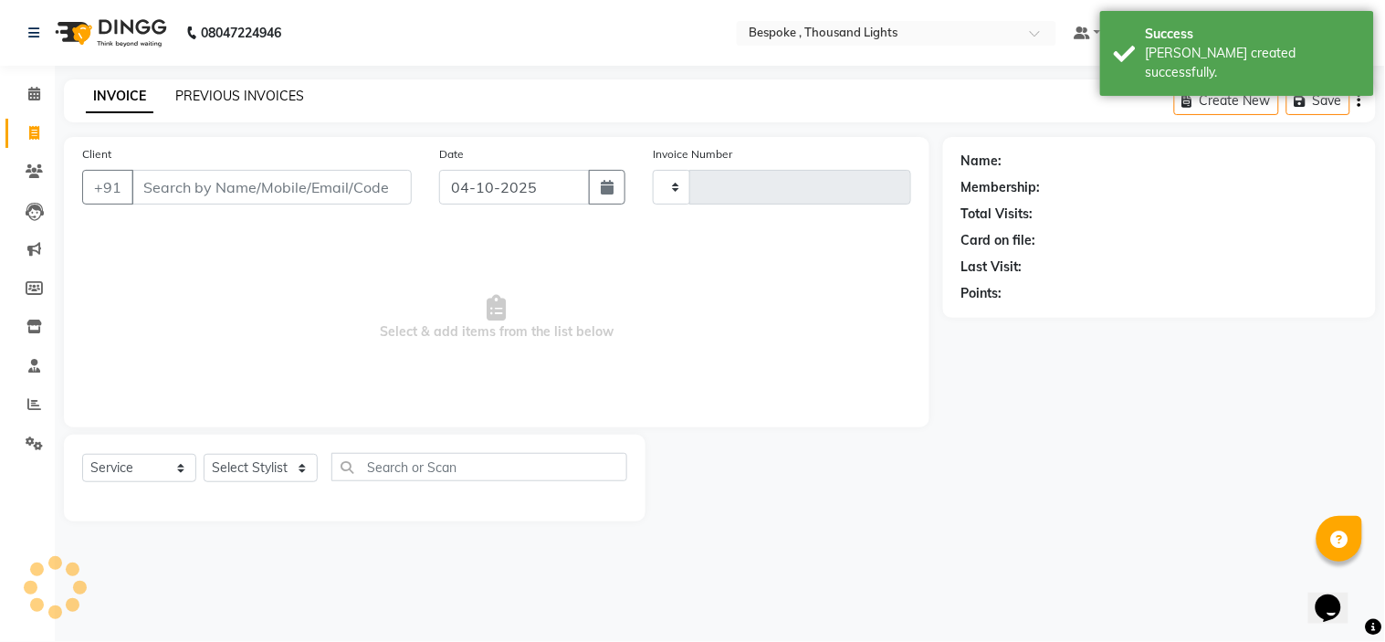
click at [256, 98] on link "PREVIOUS INVOICES" at bounding box center [239, 96] width 129 height 16
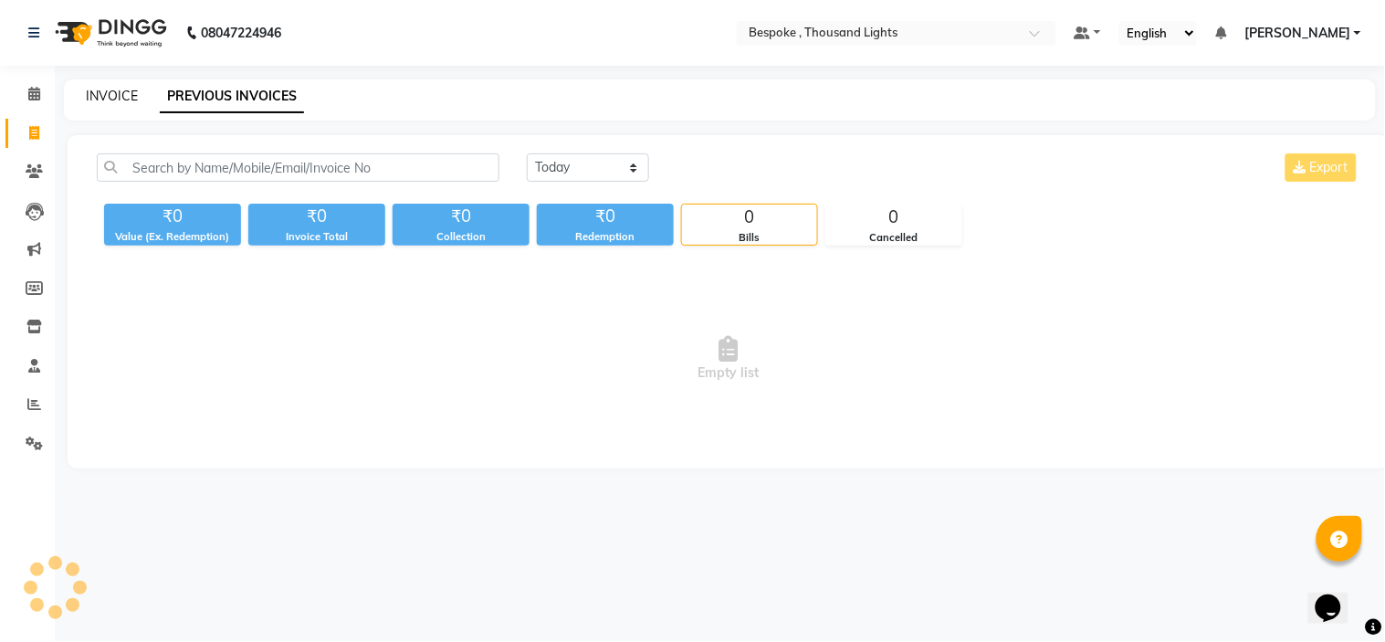
click at [105, 98] on link "INVOICE" at bounding box center [112, 96] width 52 height 16
select select "service"
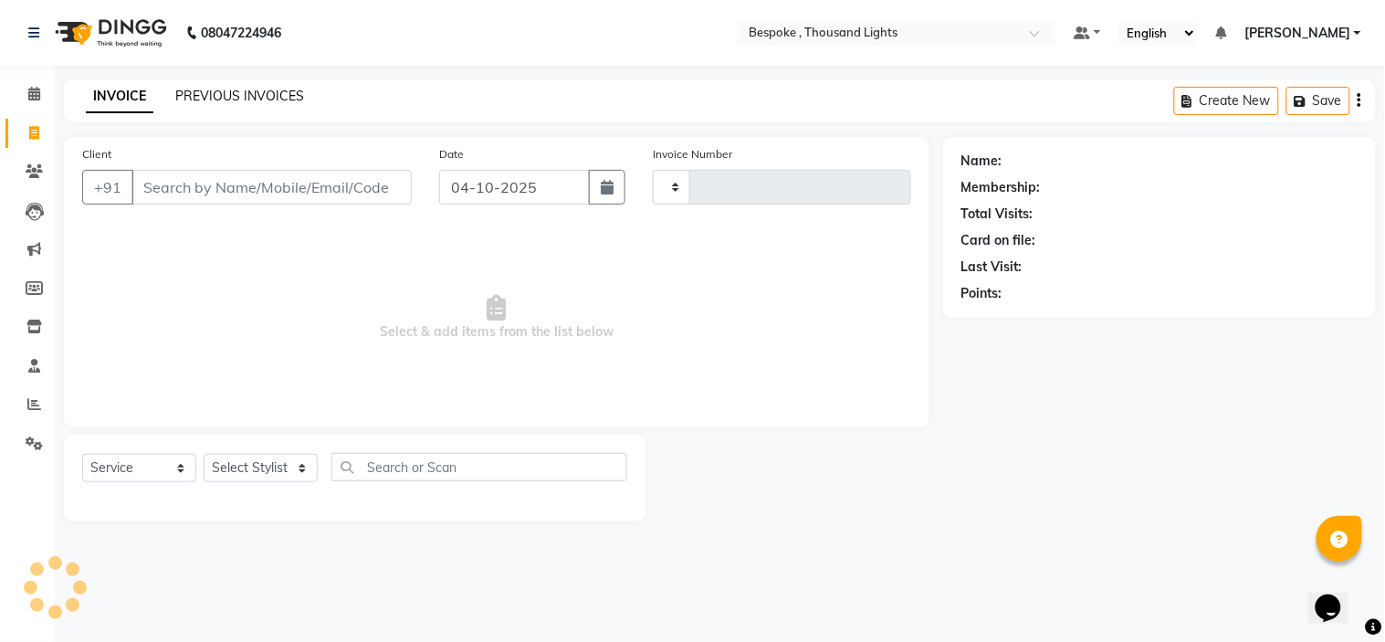
click at [208, 88] on link "PREVIOUS INVOICES" at bounding box center [239, 96] width 129 height 16
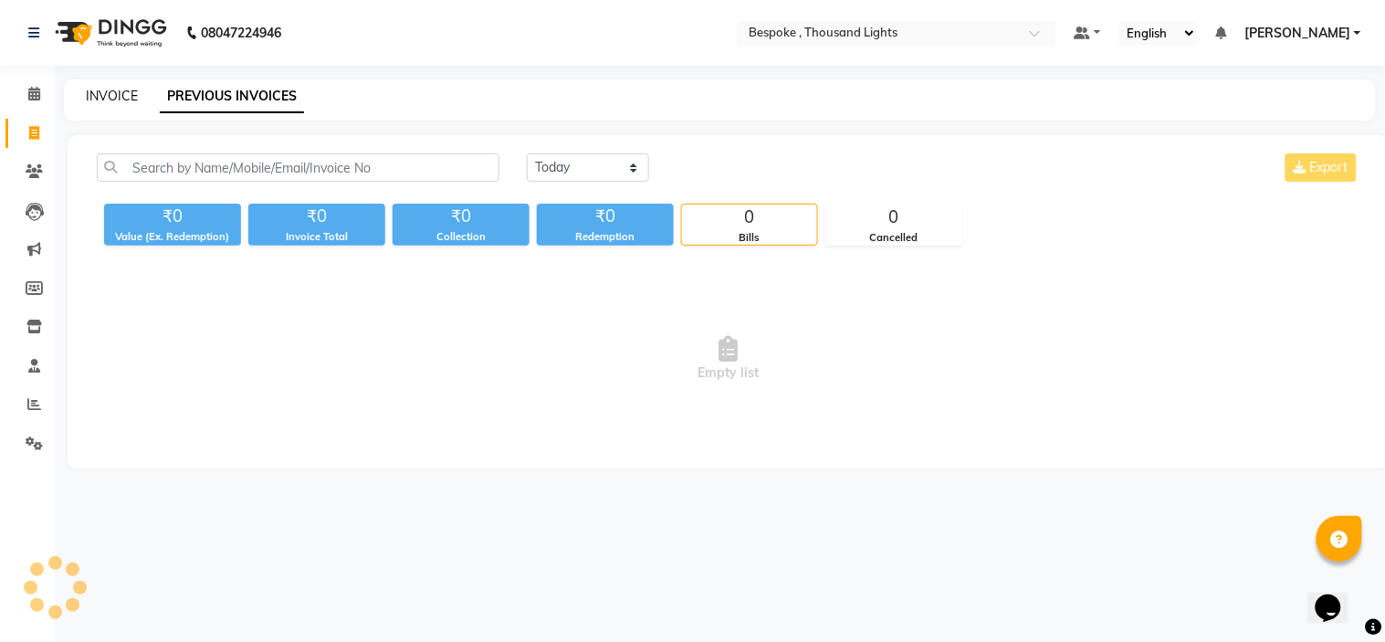
click at [132, 95] on link "INVOICE" at bounding box center [112, 96] width 52 height 16
select select "service"
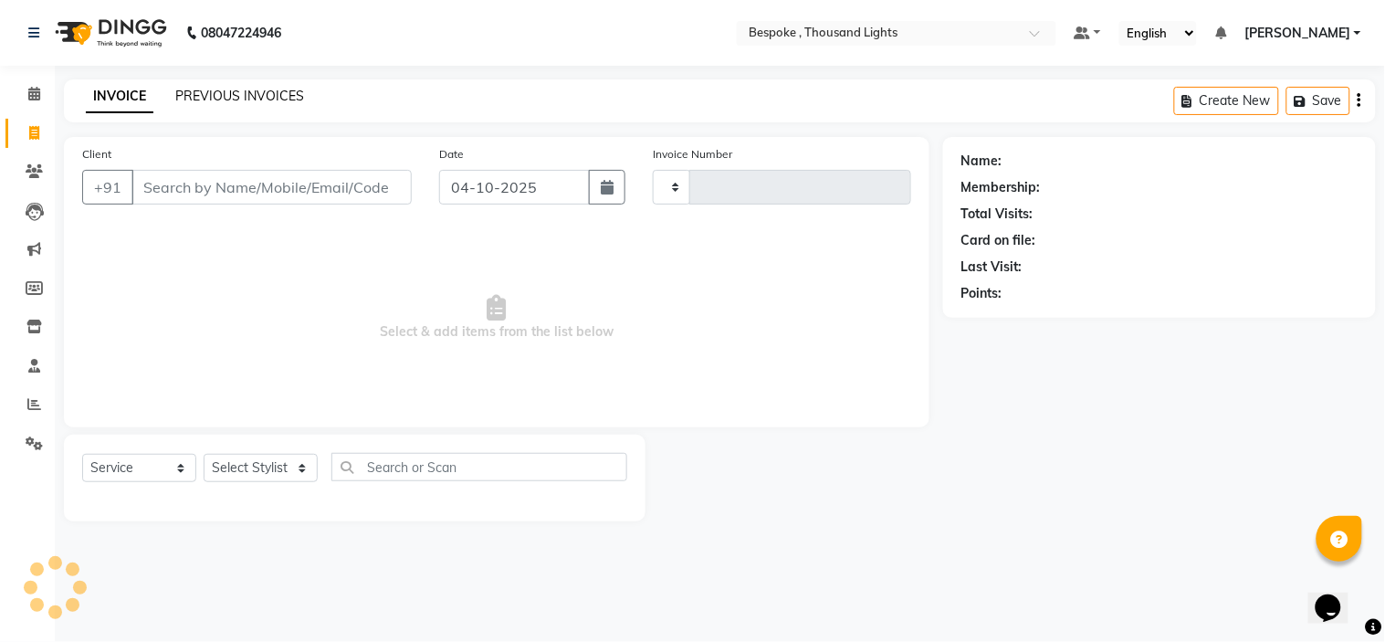
click at [243, 93] on link "PREVIOUS INVOICES" at bounding box center [239, 96] width 129 height 16
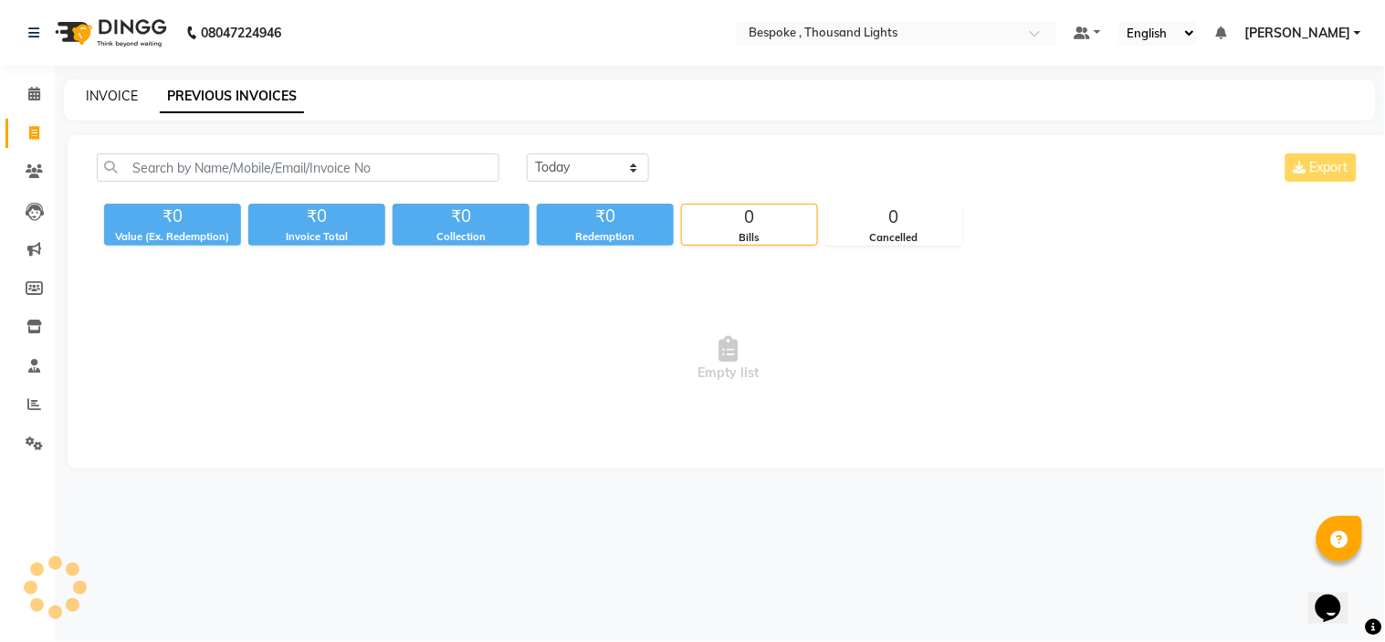
click at [132, 91] on link "INVOICE" at bounding box center [112, 96] width 52 height 16
select select "service"
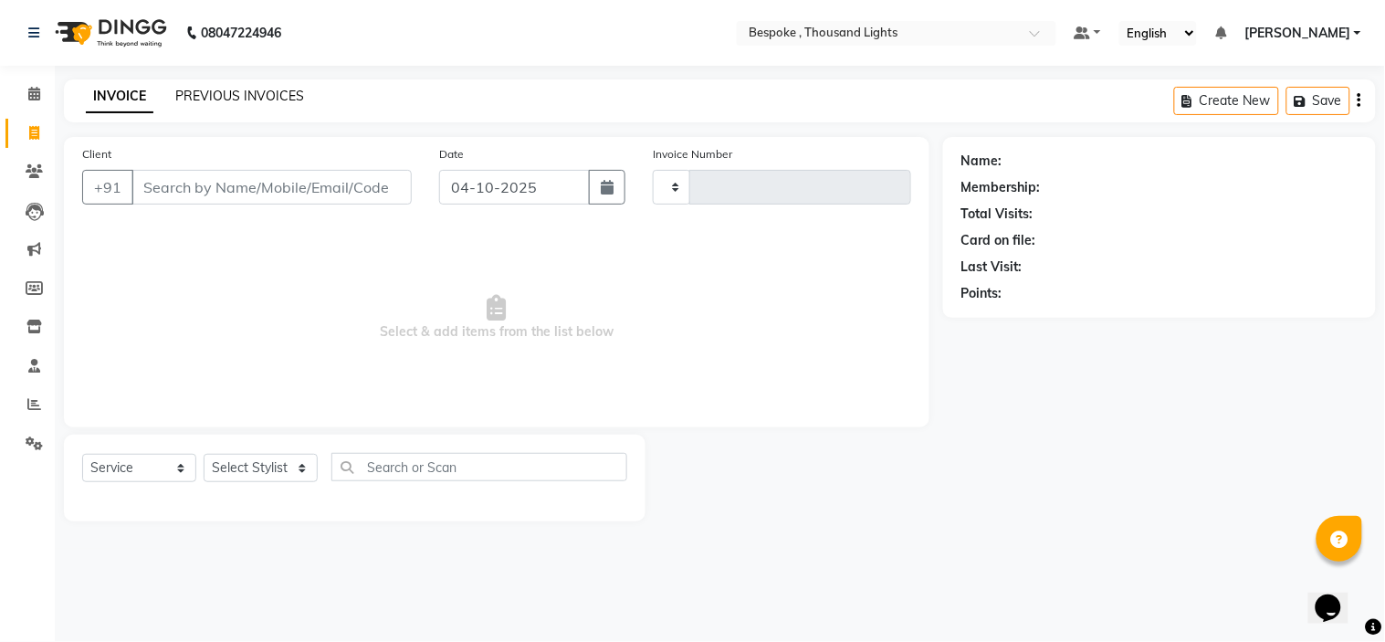
click at [225, 96] on link "PREVIOUS INVOICES" at bounding box center [239, 96] width 129 height 16
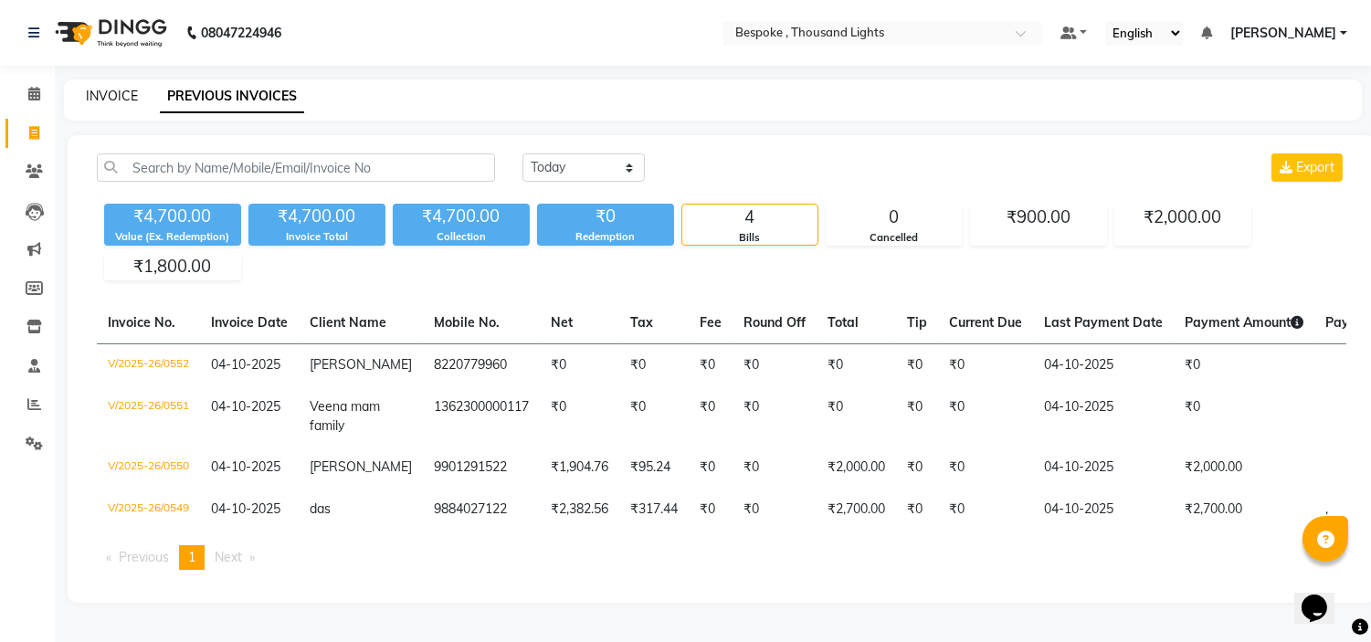
click at [126, 94] on link "INVOICE" at bounding box center [112, 96] width 52 height 16
select select "service"
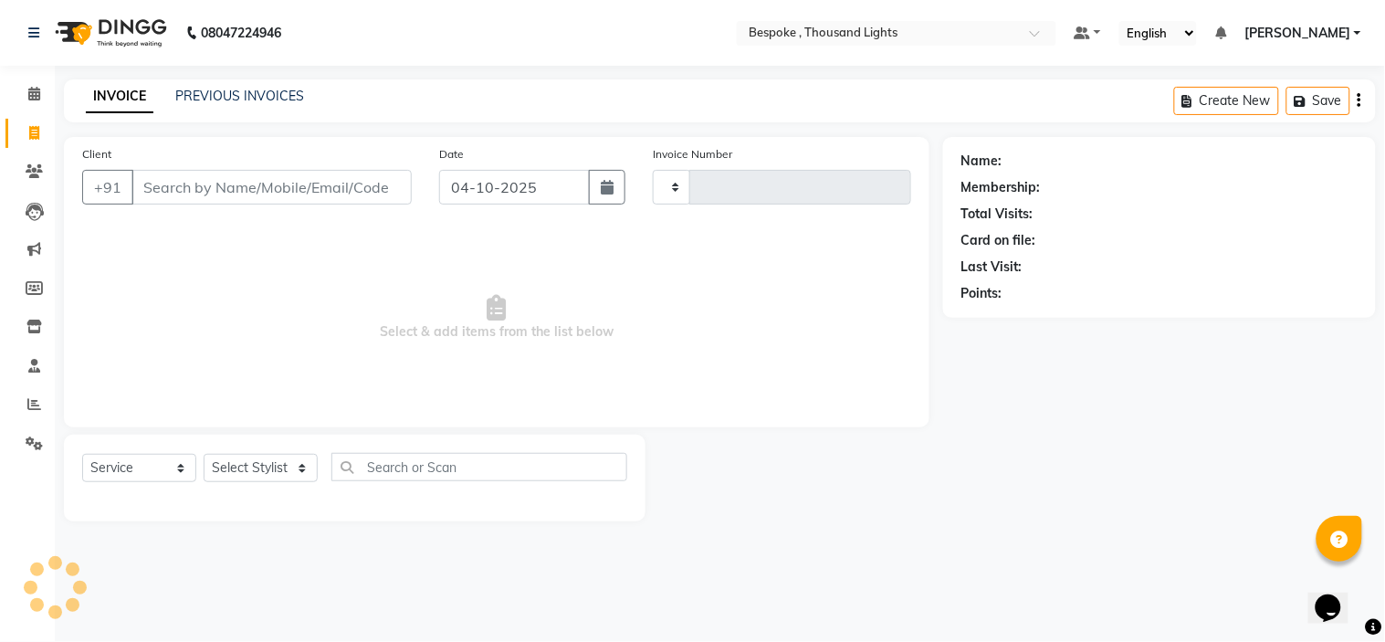
type input "0553"
select select "8177"
